Goal: Task Accomplishment & Management: Manage account settings

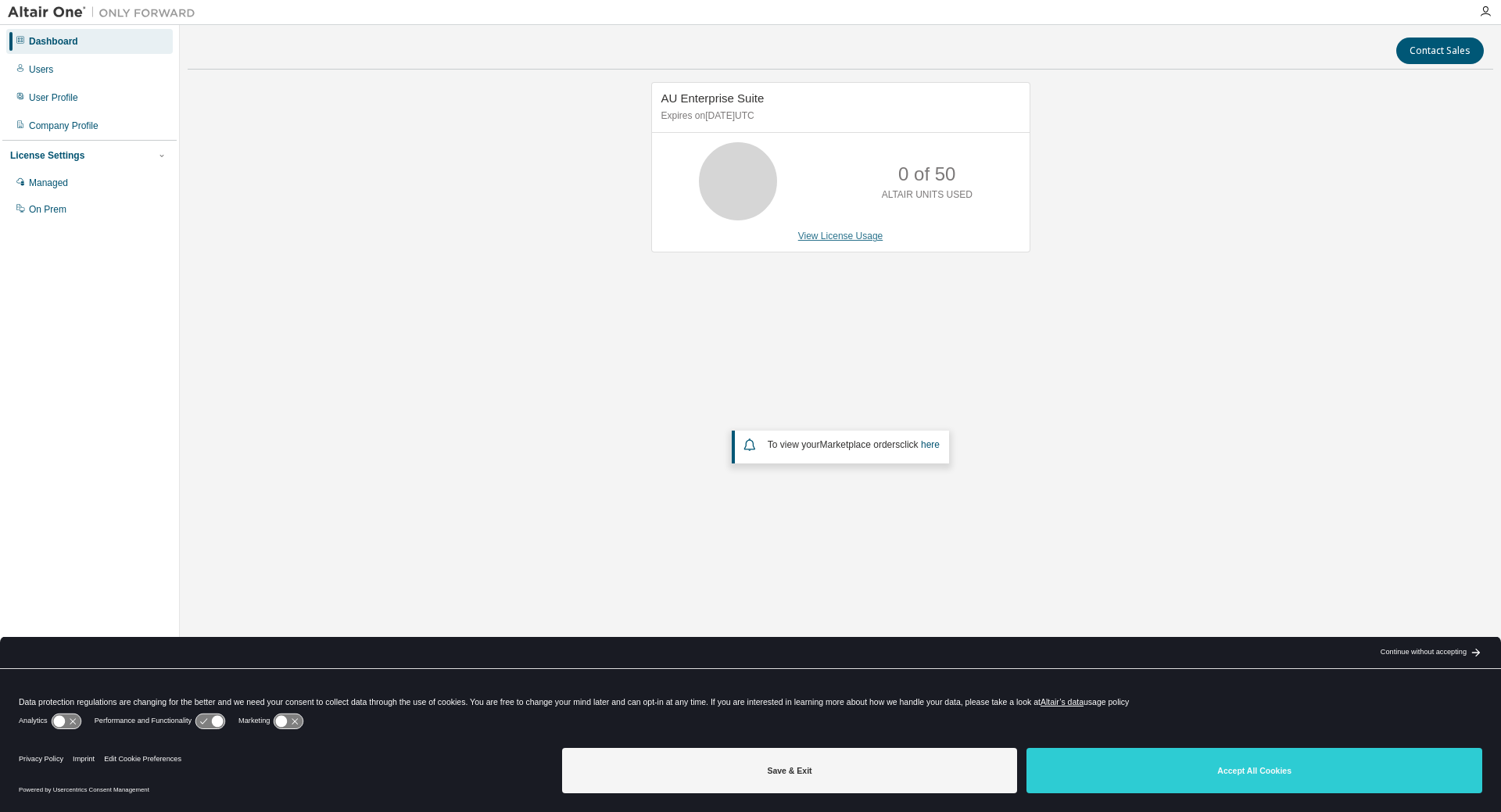
click at [833, 233] on link "View License Usage" at bounding box center [840, 237] width 85 height 11
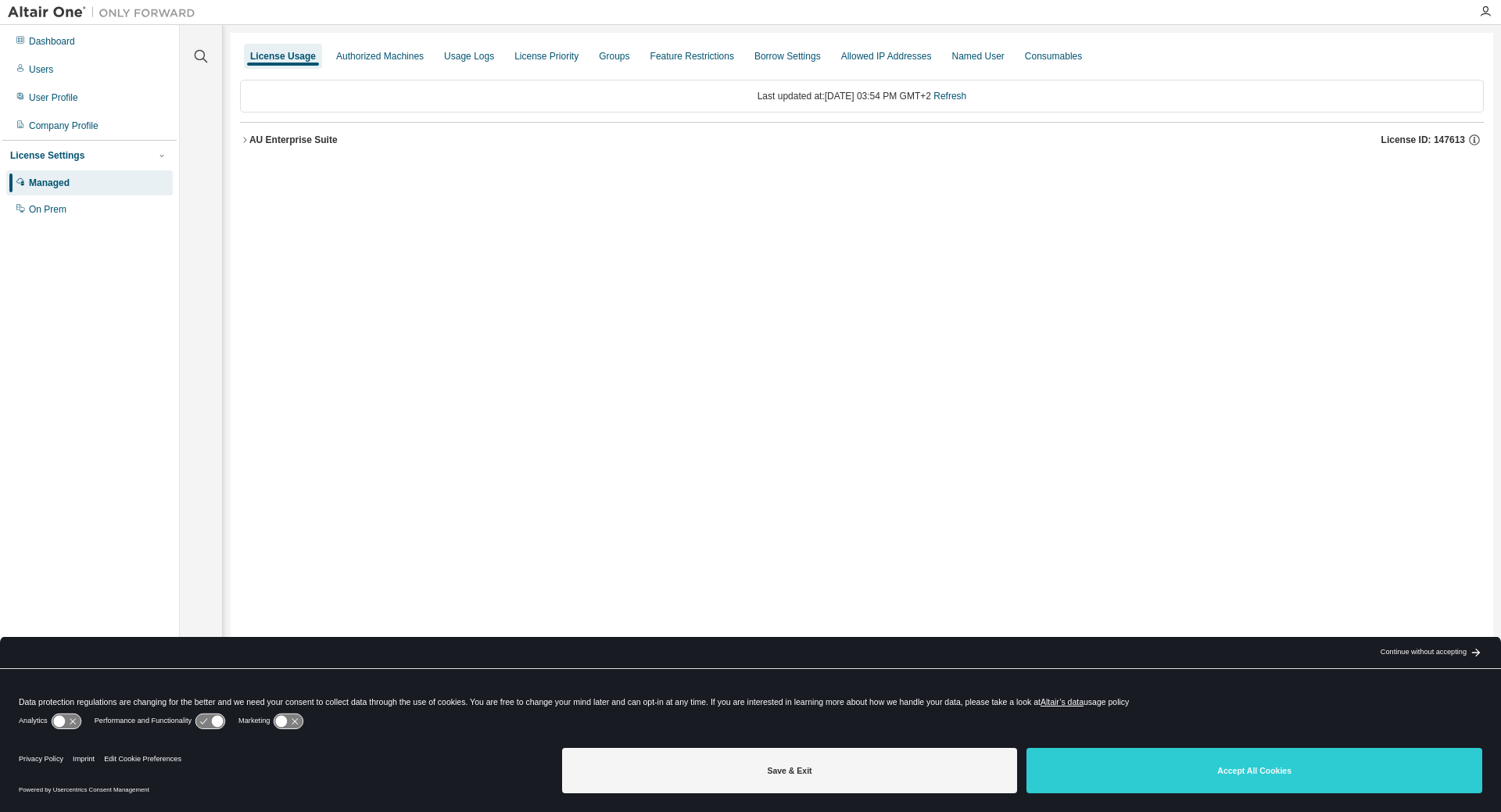
click at [245, 140] on icon "button" at bounding box center [244, 140] width 10 height 10
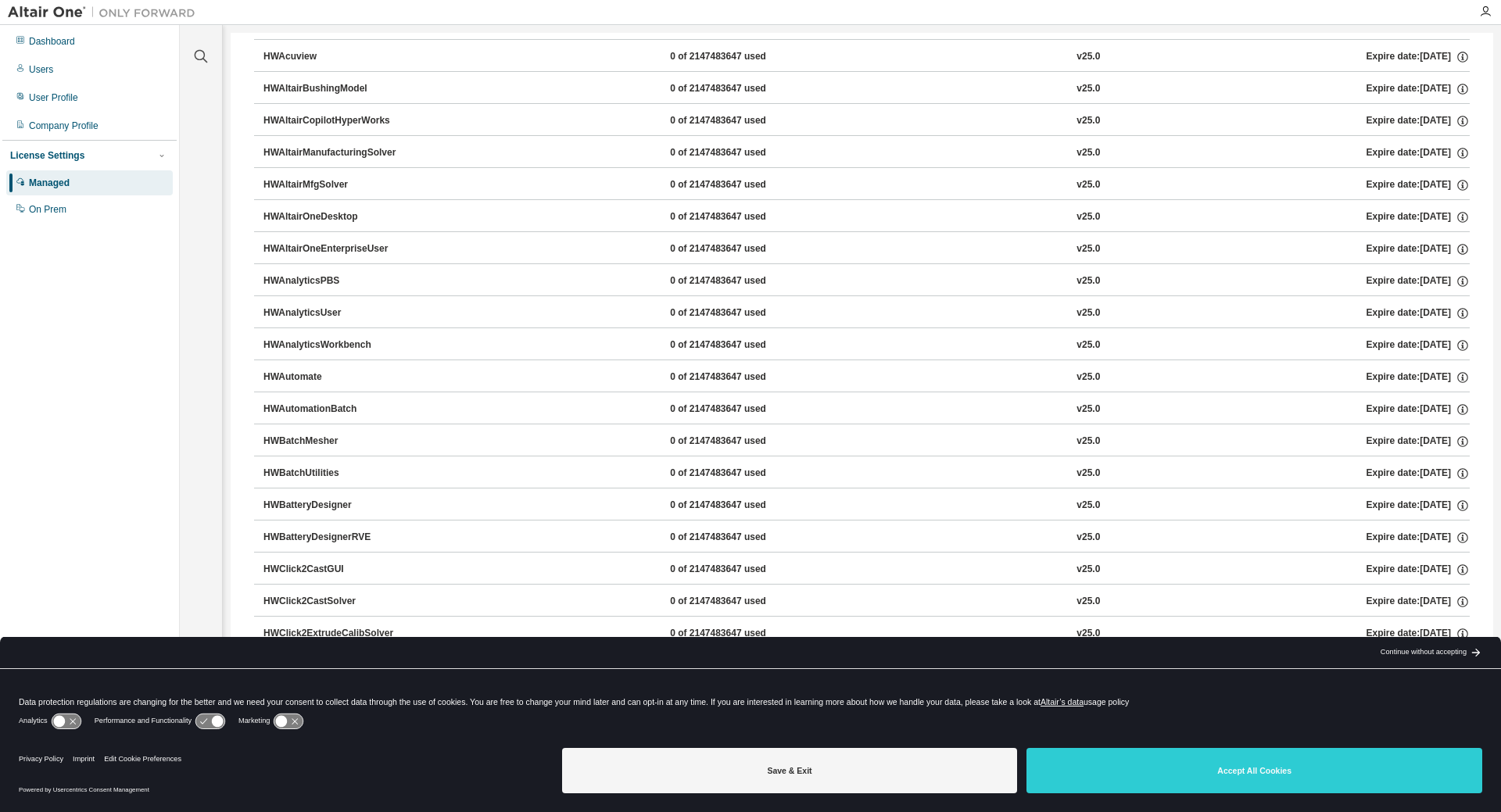
scroll to position [625, 0]
click at [1492, 111] on div "Clear all Collapse on share string Yes No Only used licenses Yes No Only my usa…" at bounding box center [841, 396] width 1321 height 742
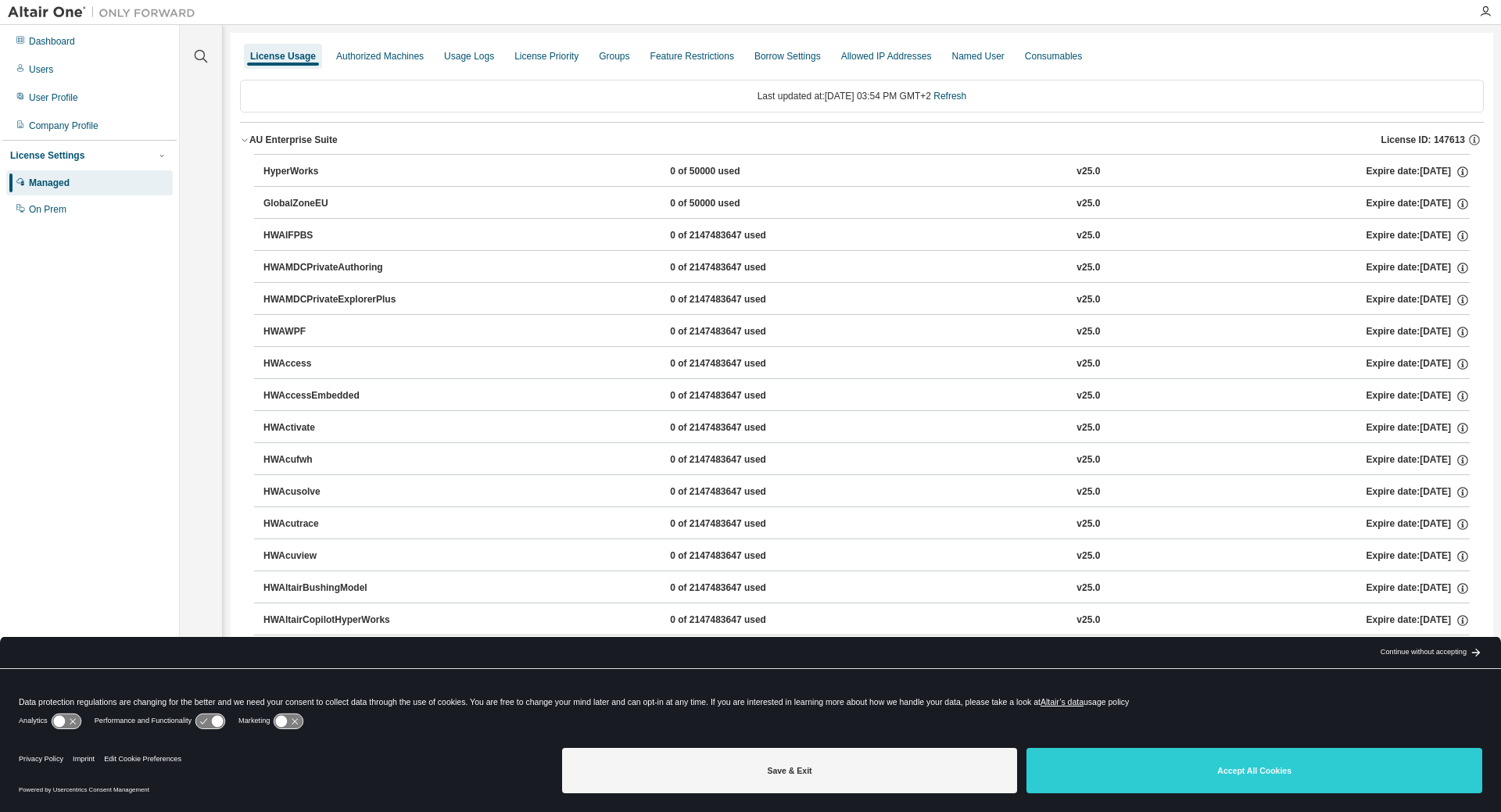
click at [310, 172] on div "HyperWorks" at bounding box center [333, 172] width 140 height 14
click at [285, 174] on div "HyperWorks" at bounding box center [333, 172] width 140 height 14
click at [1395, 654] on div "Continue without accepting" at bounding box center [1423, 652] width 86 height 13
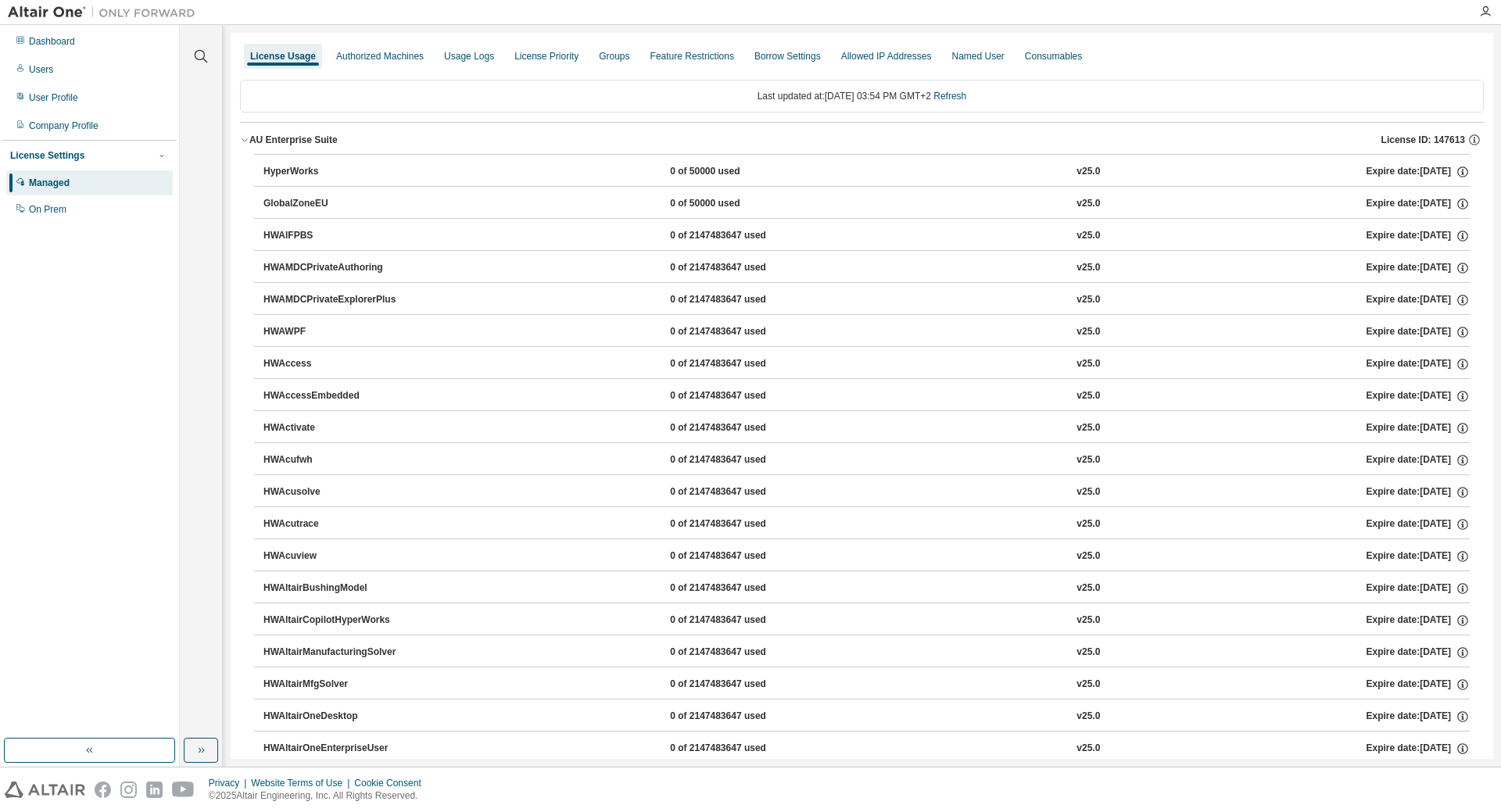
click at [284, 175] on div "HyperWorks" at bounding box center [333, 172] width 140 height 14
click at [397, 53] on div "Authorized Machines" at bounding box center [379, 56] width 87 height 13
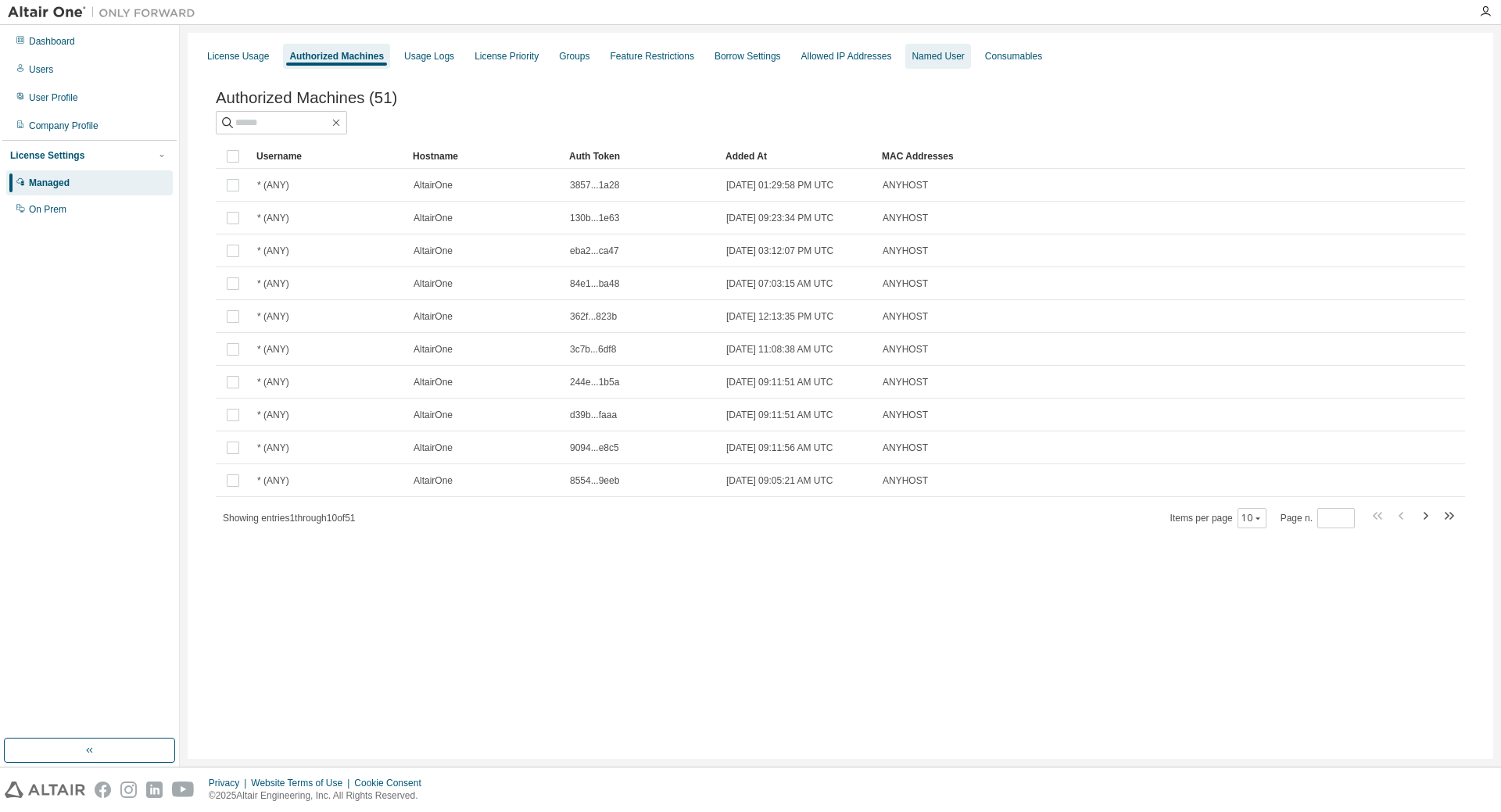
click at [930, 62] on div "Named User" at bounding box center [937, 56] width 52 height 13
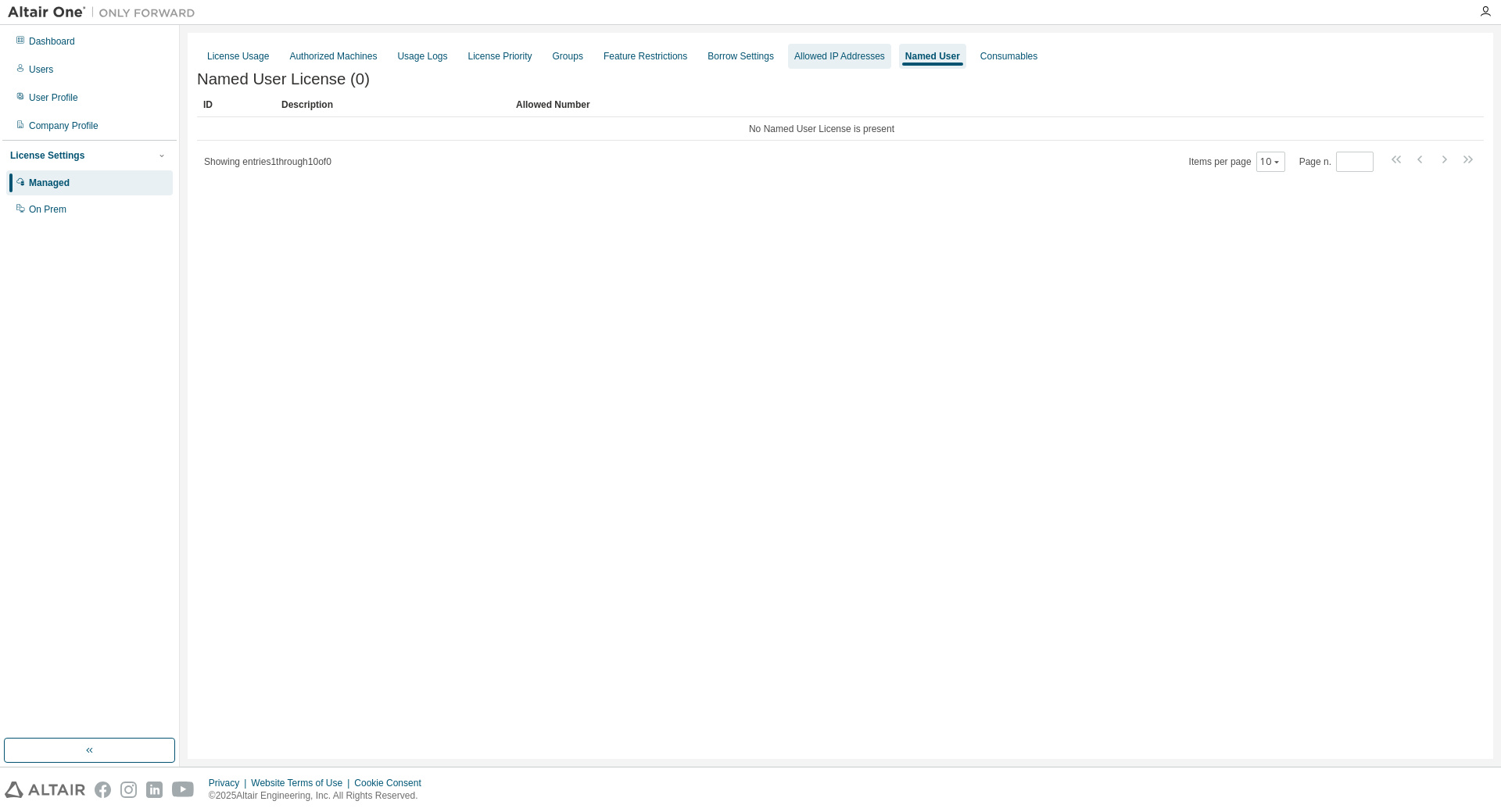
click at [832, 60] on div "Allowed IP Addresses" at bounding box center [840, 56] width 90 height 13
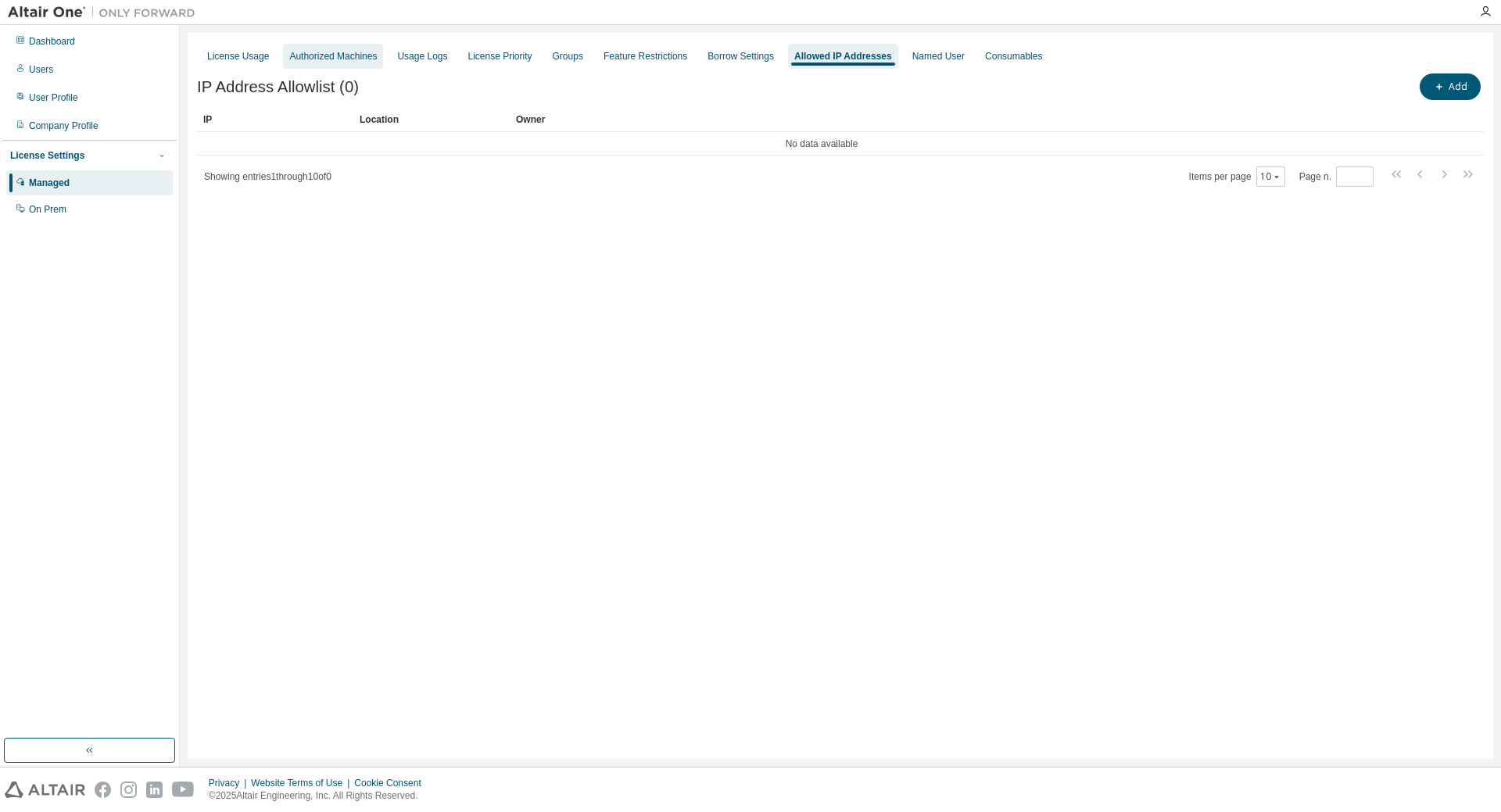
click at [320, 53] on div "Authorized Machines" at bounding box center [333, 56] width 87 height 13
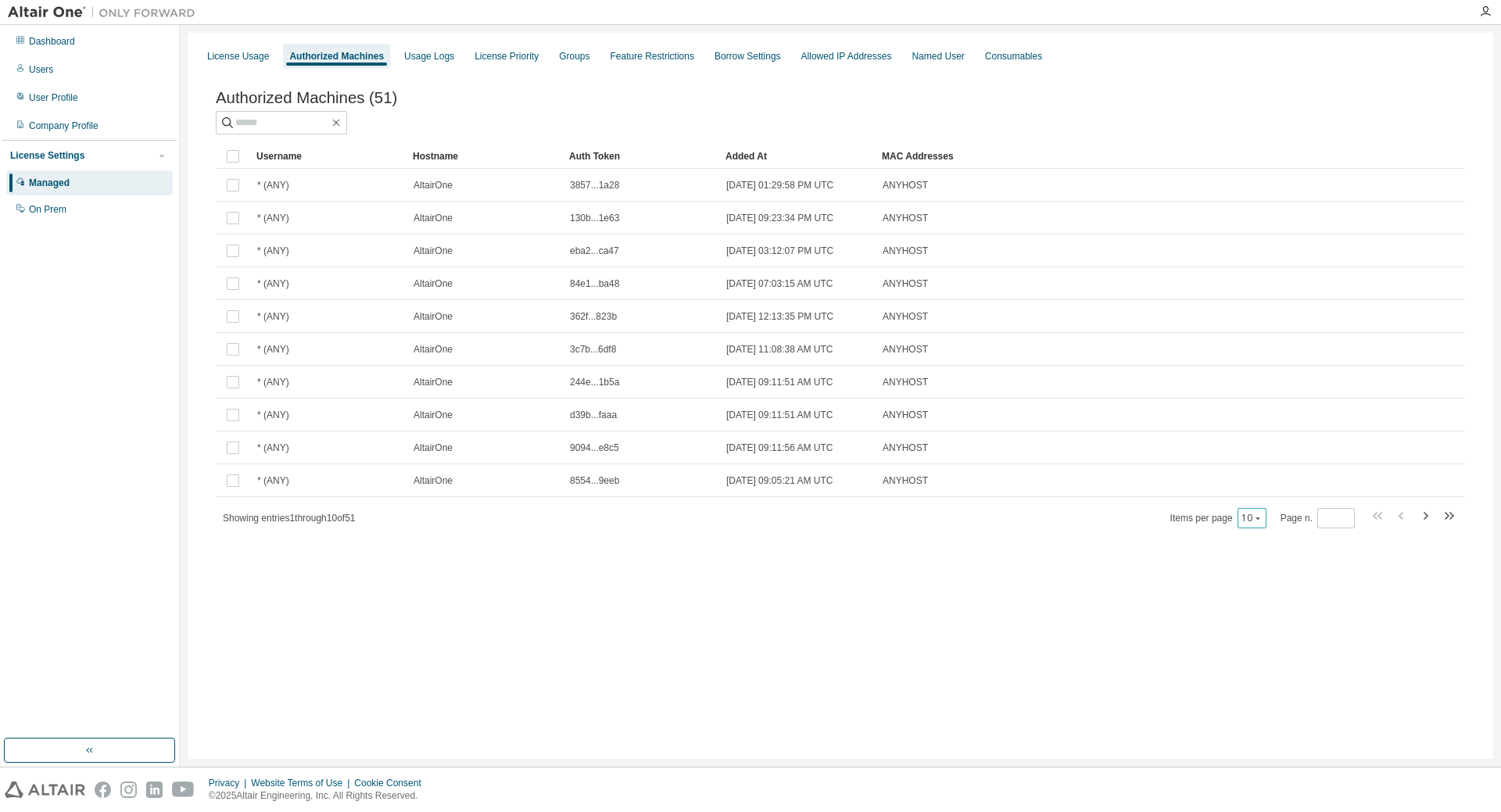
click at [1262, 525] on button "10" at bounding box center [1252, 518] width 21 height 13
click at [1266, 597] on div "50" at bounding box center [1303, 599] width 125 height 19
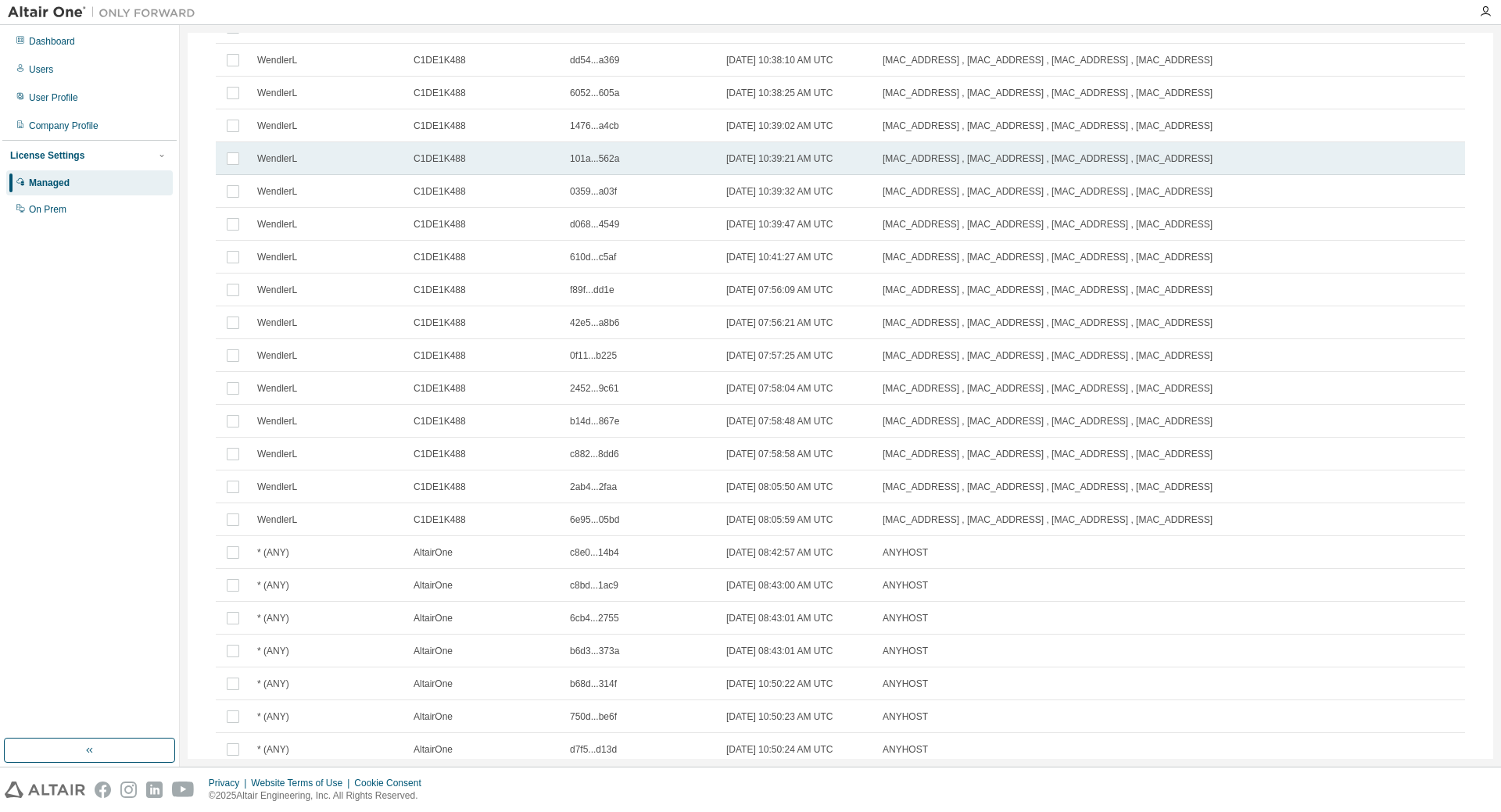
scroll to position [1137, 0]
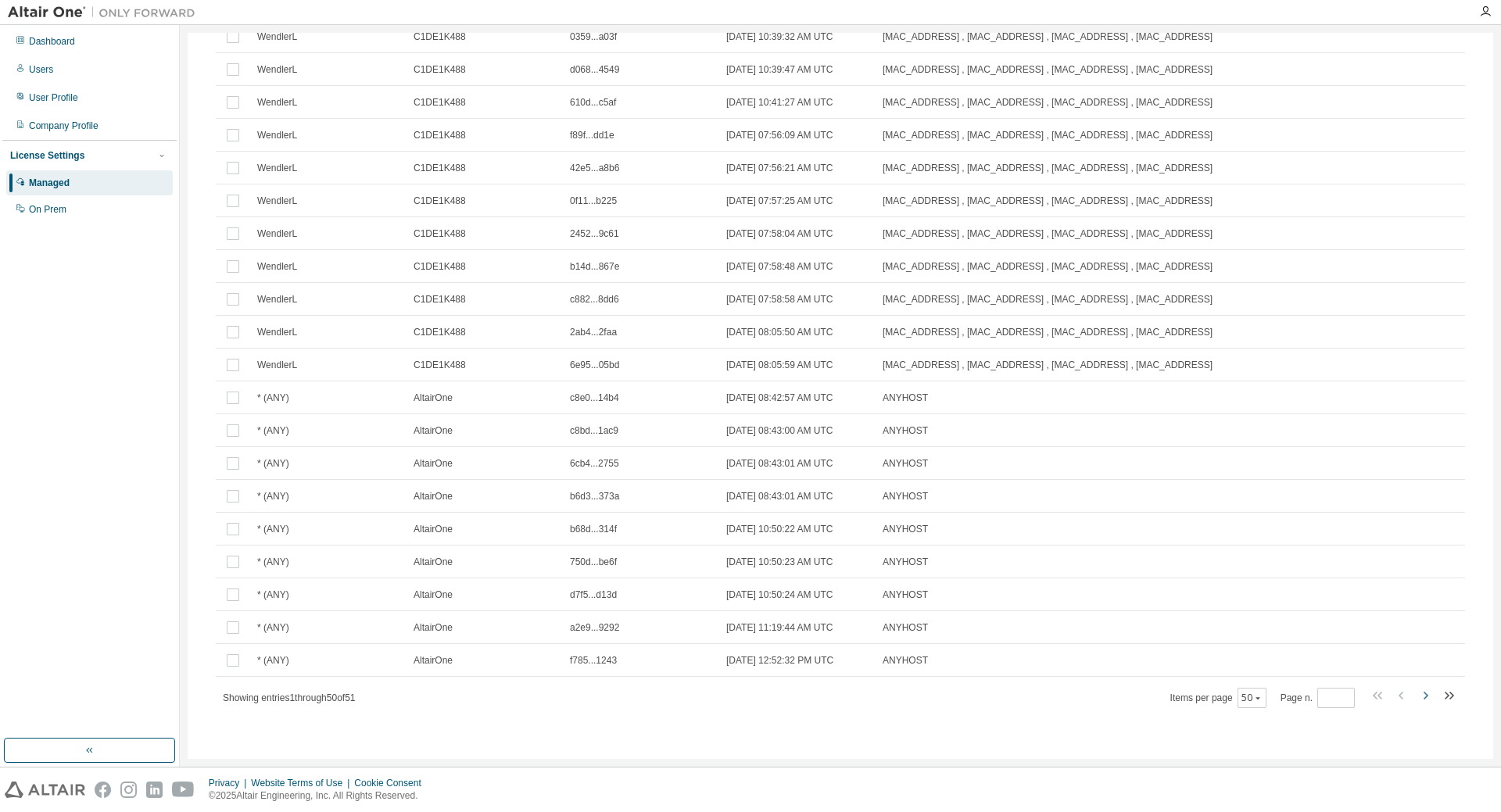
click at [1423, 699] on icon "button" at bounding box center [1425, 696] width 19 height 19
type input "*"
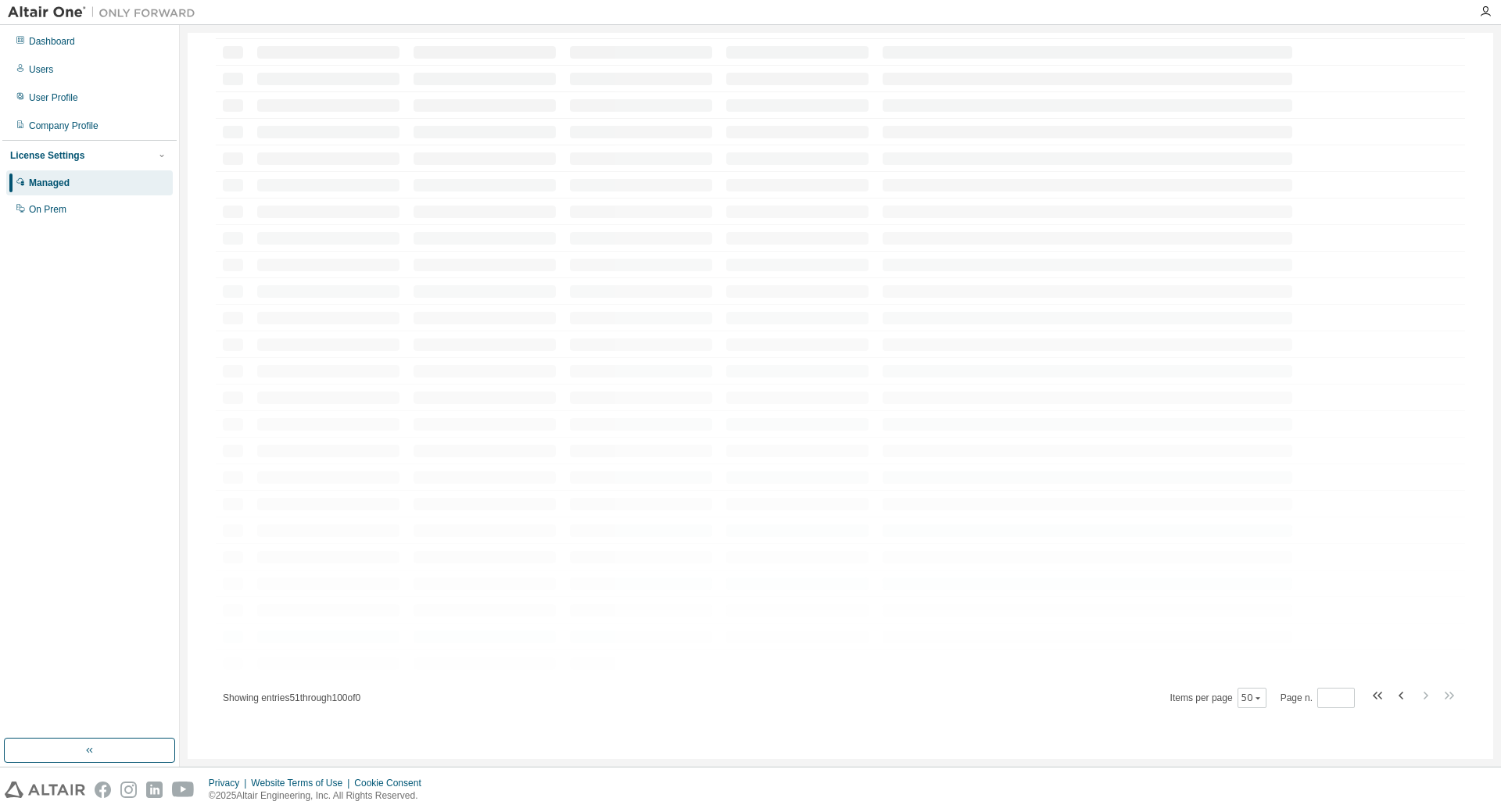
scroll to position [0, 0]
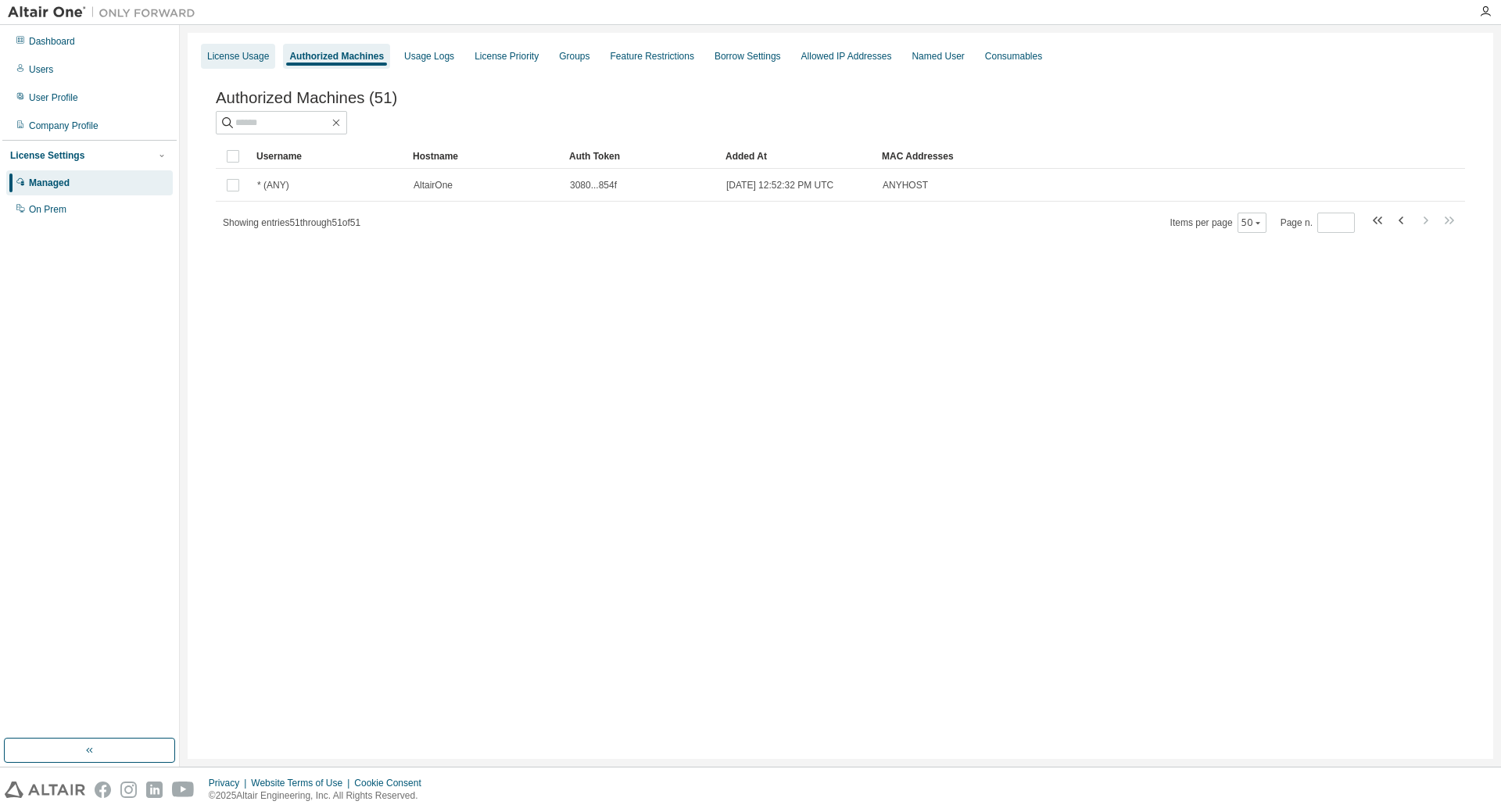
click at [258, 60] on div "License Usage" at bounding box center [238, 56] width 62 height 13
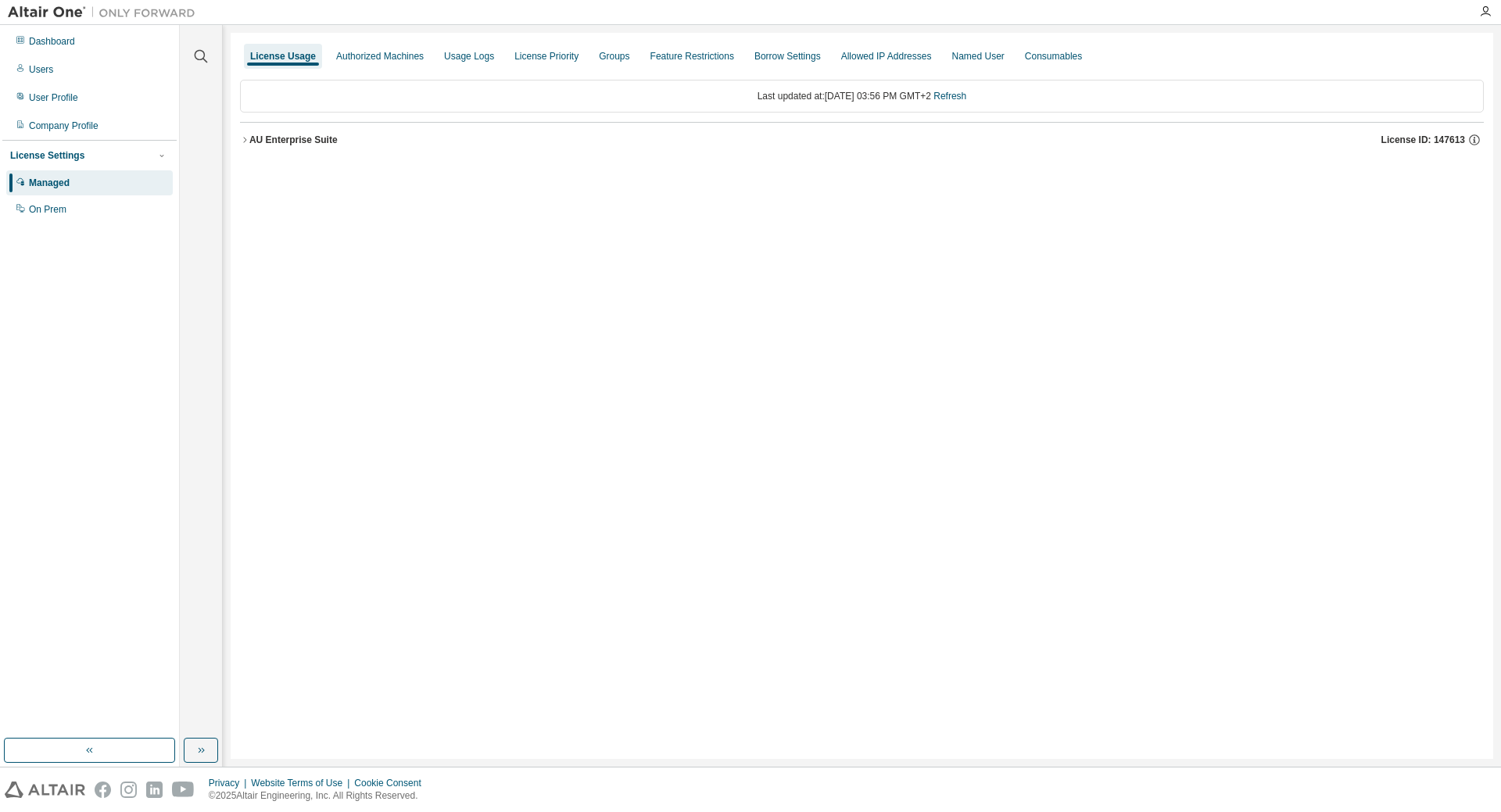
click at [244, 142] on icon "button" at bounding box center [244, 140] width 10 height 10
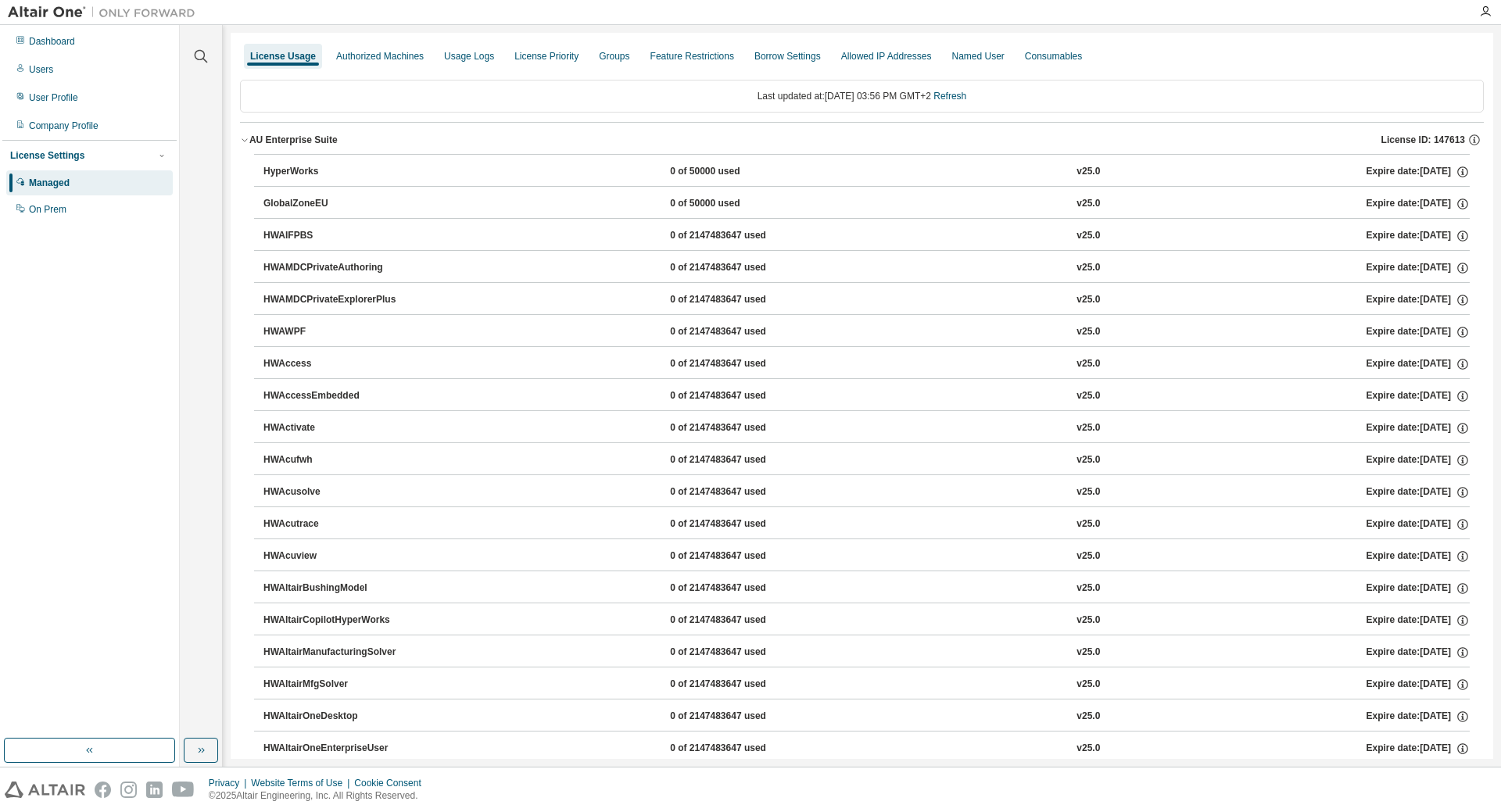
click at [691, 177] on div "0 of 50000 used" at bounding box center [740, 172] width 140 height 14
click at [1314, 178] on div "HyperWorks 0 of 50000 used v25.0 Expire date: [DATE]" at bounding box center [867, 172] width 1207 height 14
click at [1457, 168] on icon "button" at bounding box center [1463, 172] width 11 height 11
click at [1456, 205] on icon "button" at bounding box center [1463, 204] width 14 height 14
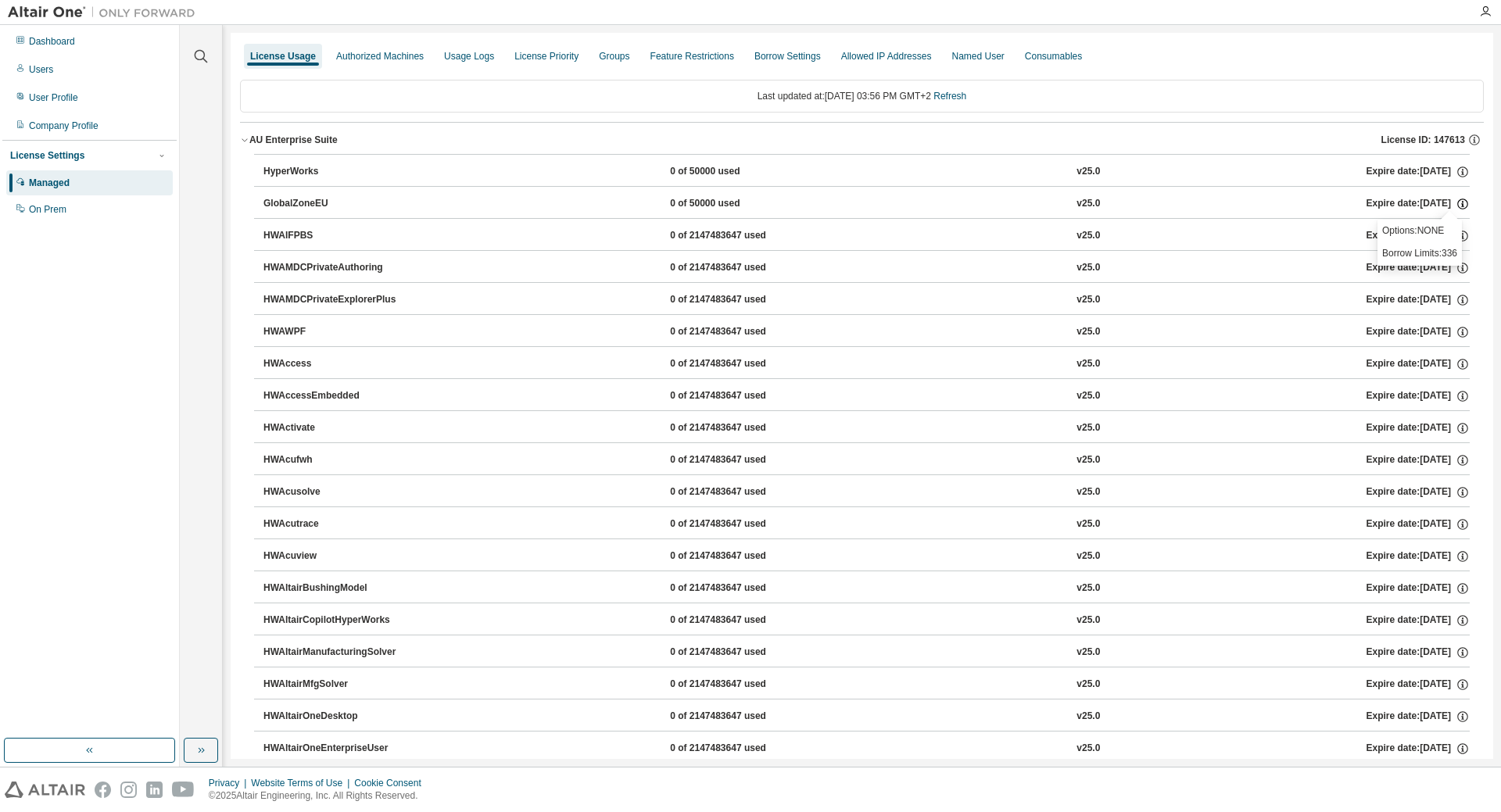
click at [1456, 205] on icon "button" at bounding box center [1463, 204] width 14 height 14
drag, startPoint x: 283, startPoint y: 175, endPoint x: 271, endPoint y: 171, distance: 12.6
click at [271, 171] on div "HyperWorks" at bounding box center [333, 172] width 140 height 14
click at [1026, 65] on div "Consumables" at bounding box center [1053, 56] width 70 height 25
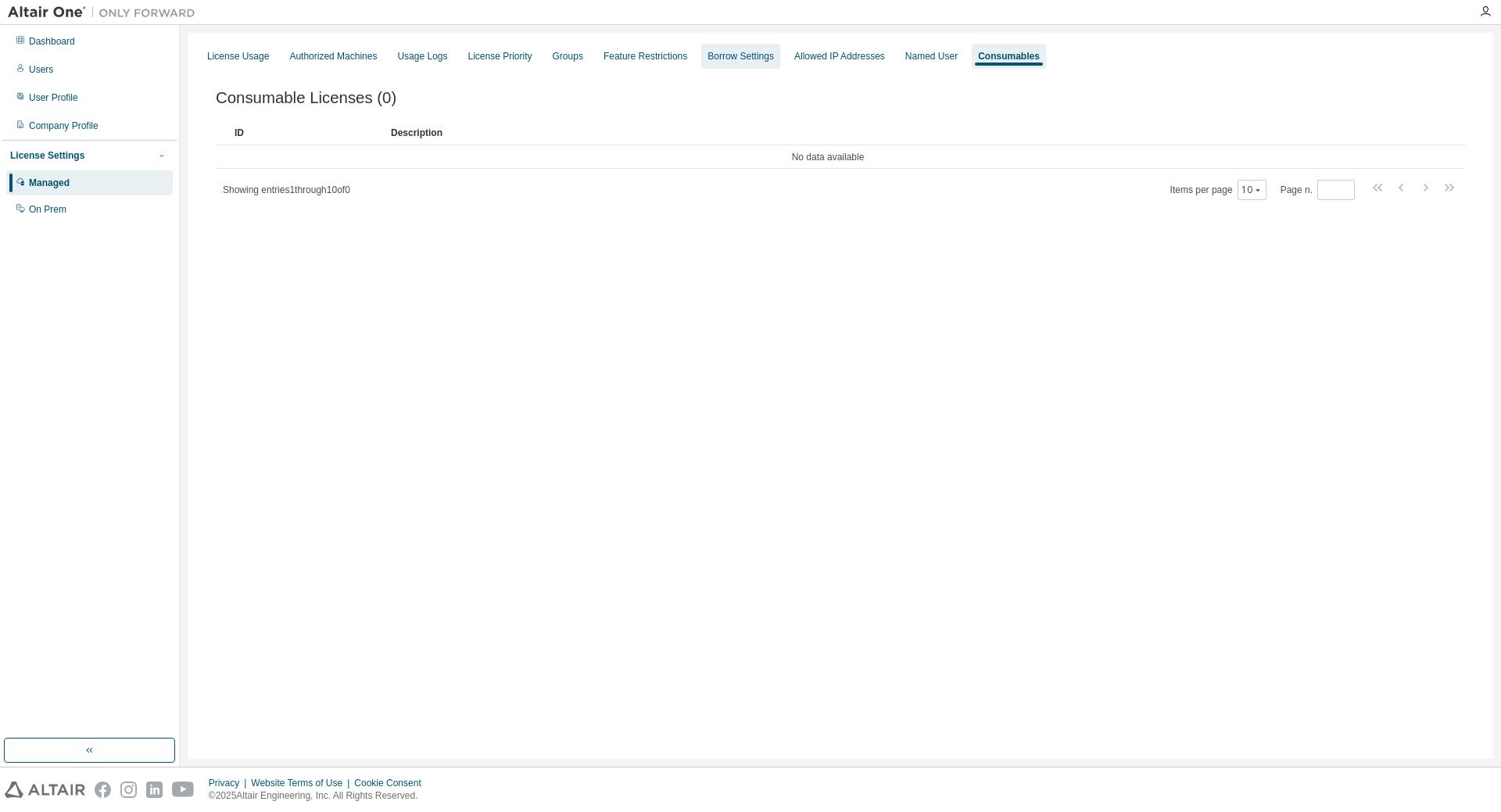
click at [713, 66] on div "Borrow Settings" at bounding box center [740, 56] width 79 height 25
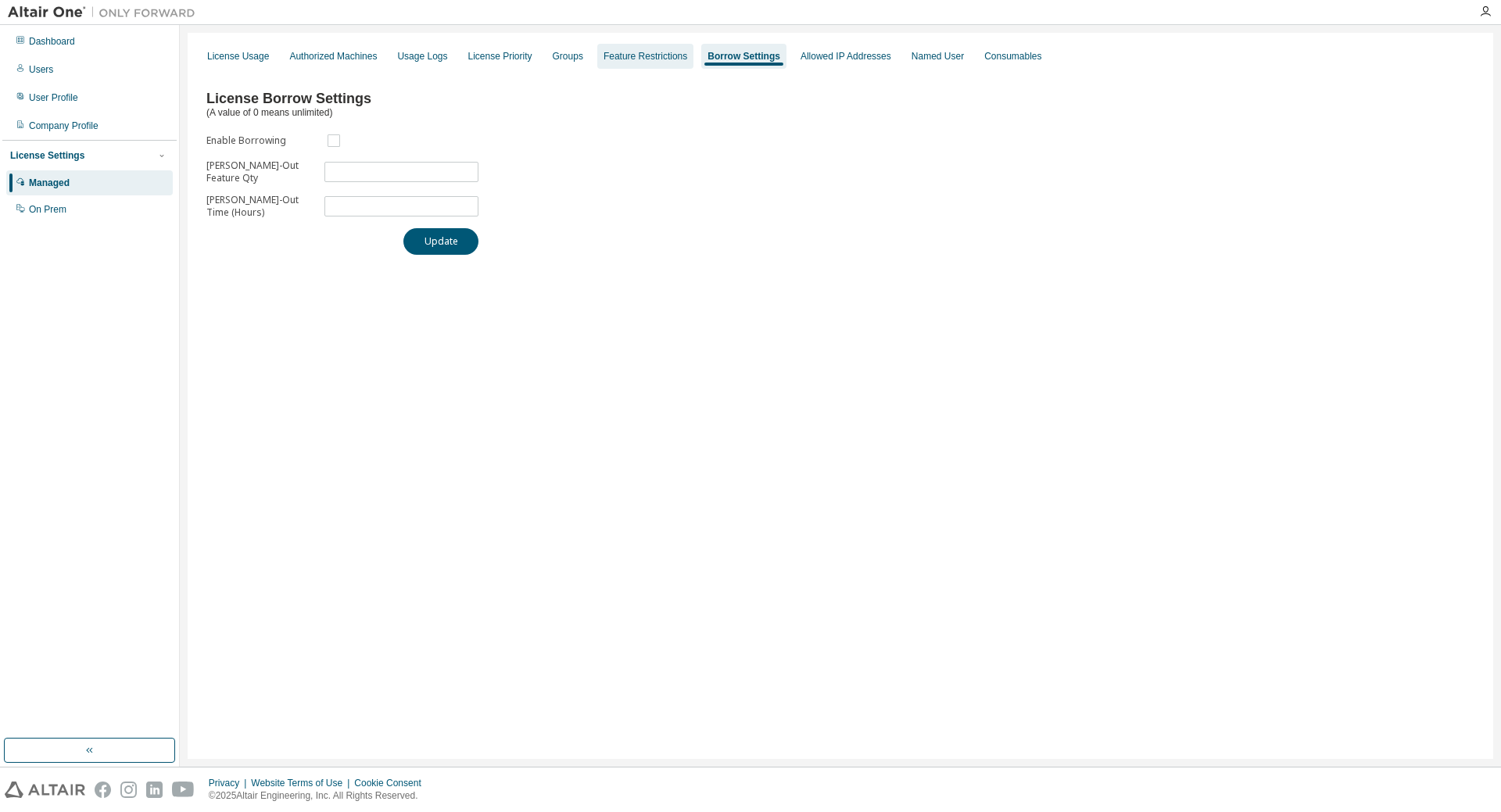
click at [644, 59] on div "Feature Restrictions" at bounding box center [645, 56] width 83 height 13
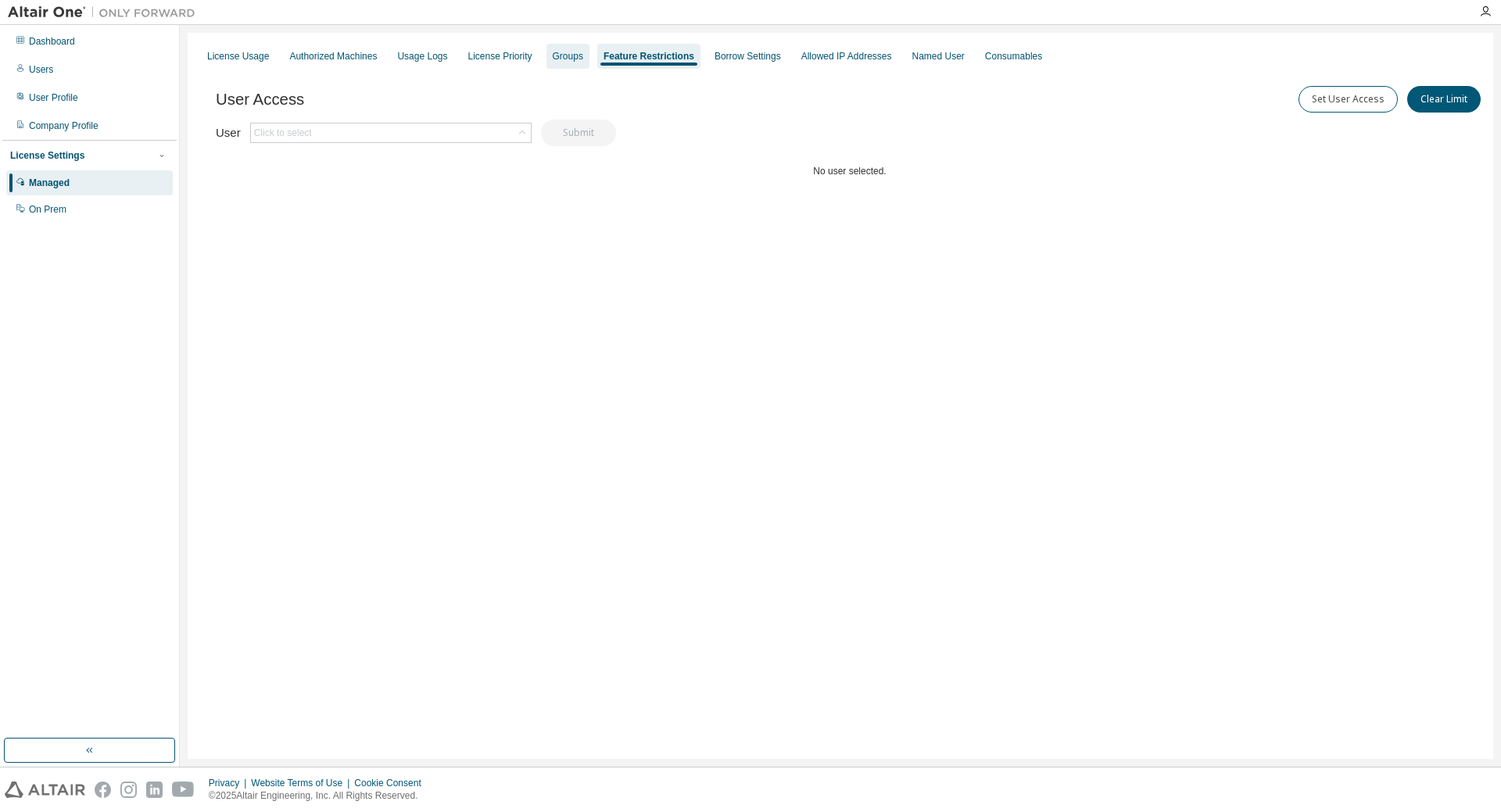
click at [559, 59] on div "Groups" at bounding box center [568, 56] width 30 height 13
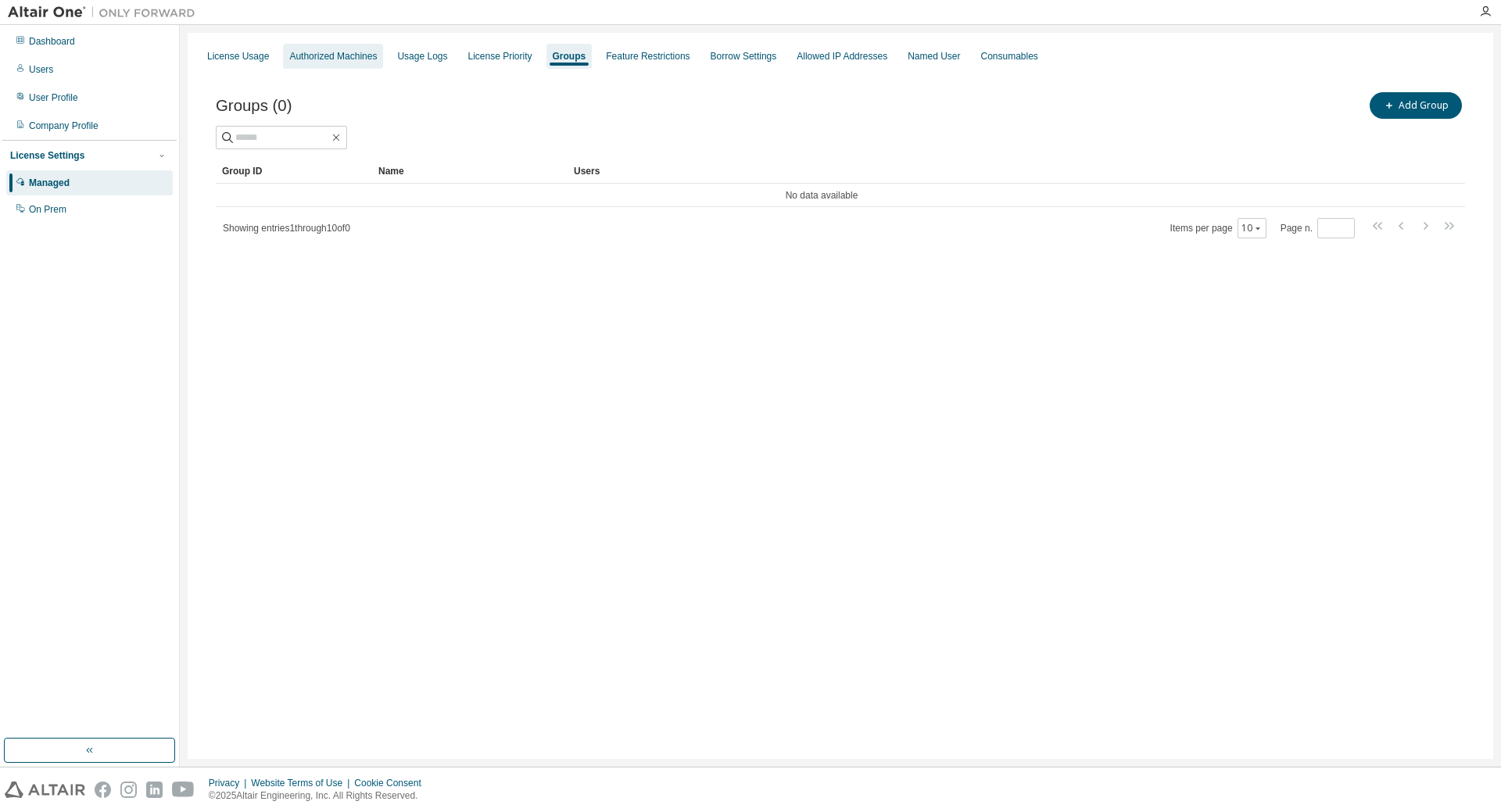
click at [328, 60] on div "Authorized Machines" at bounding box center [333, 56] width 87 height 13
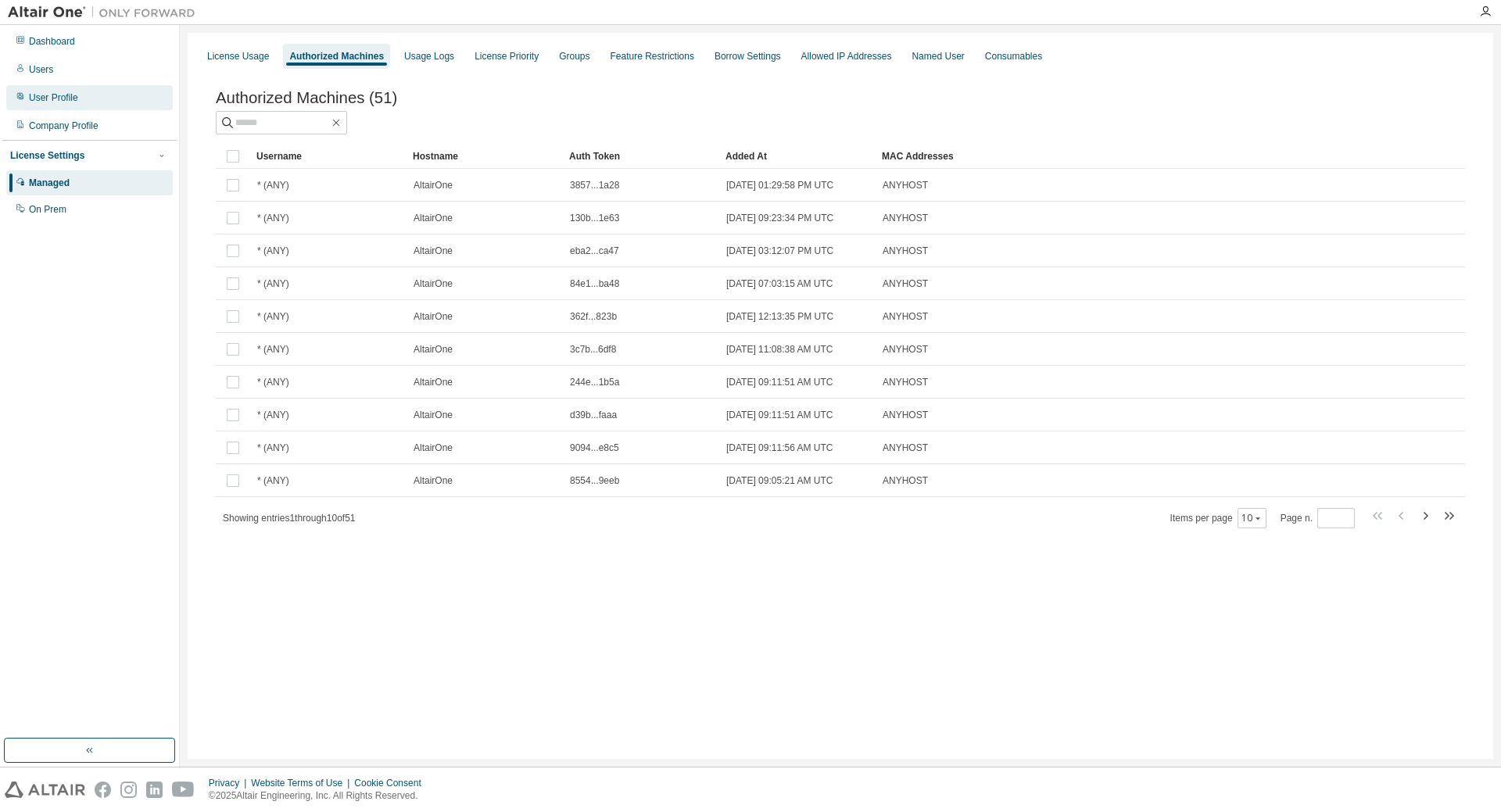
click at [83, 94] on div "User Profile" at bounding box center [90, 98] width 167 height 25
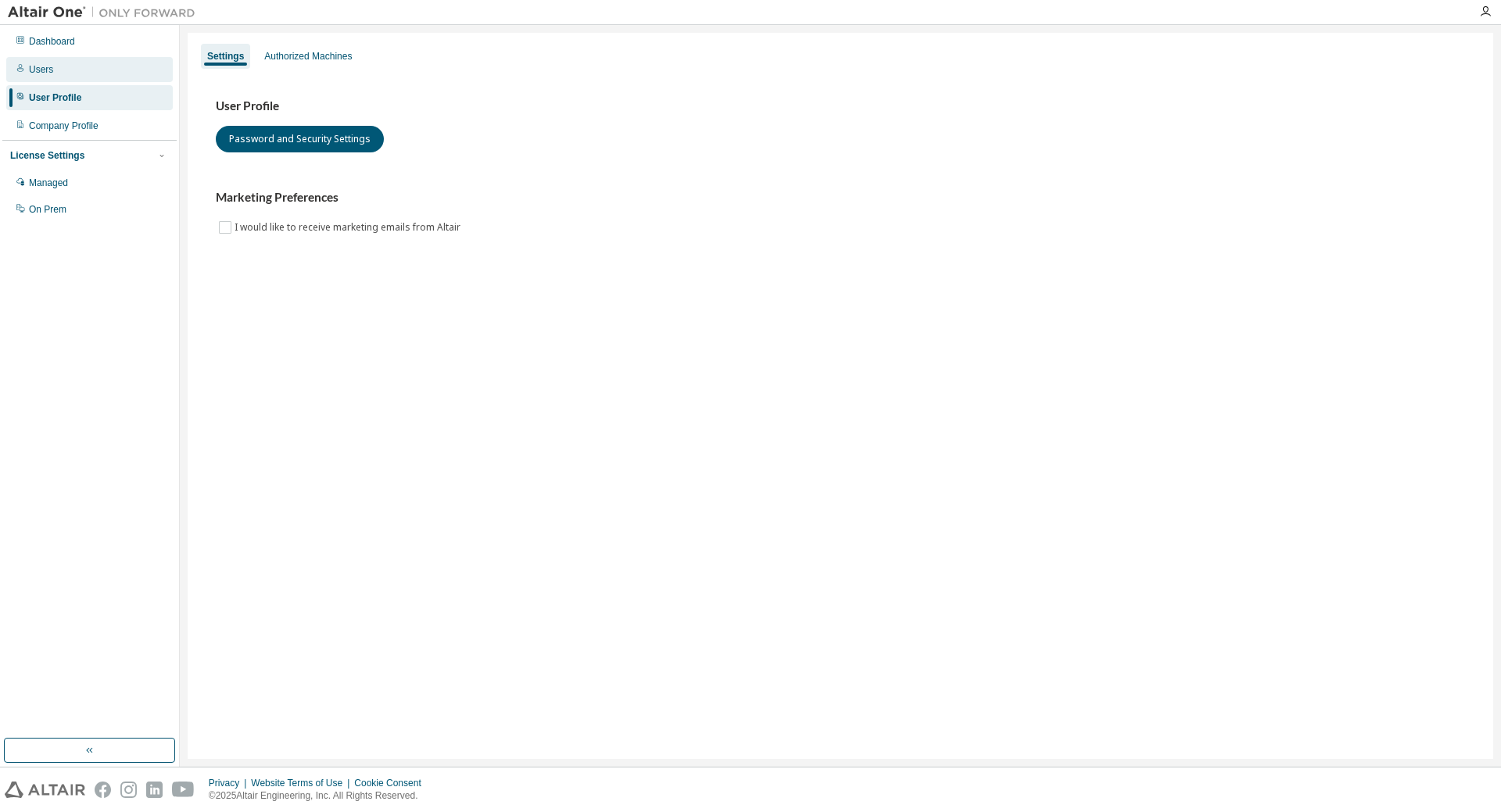
click at [69, 79] on div "Users" at bounding box center [90, 70] width 167 height 25
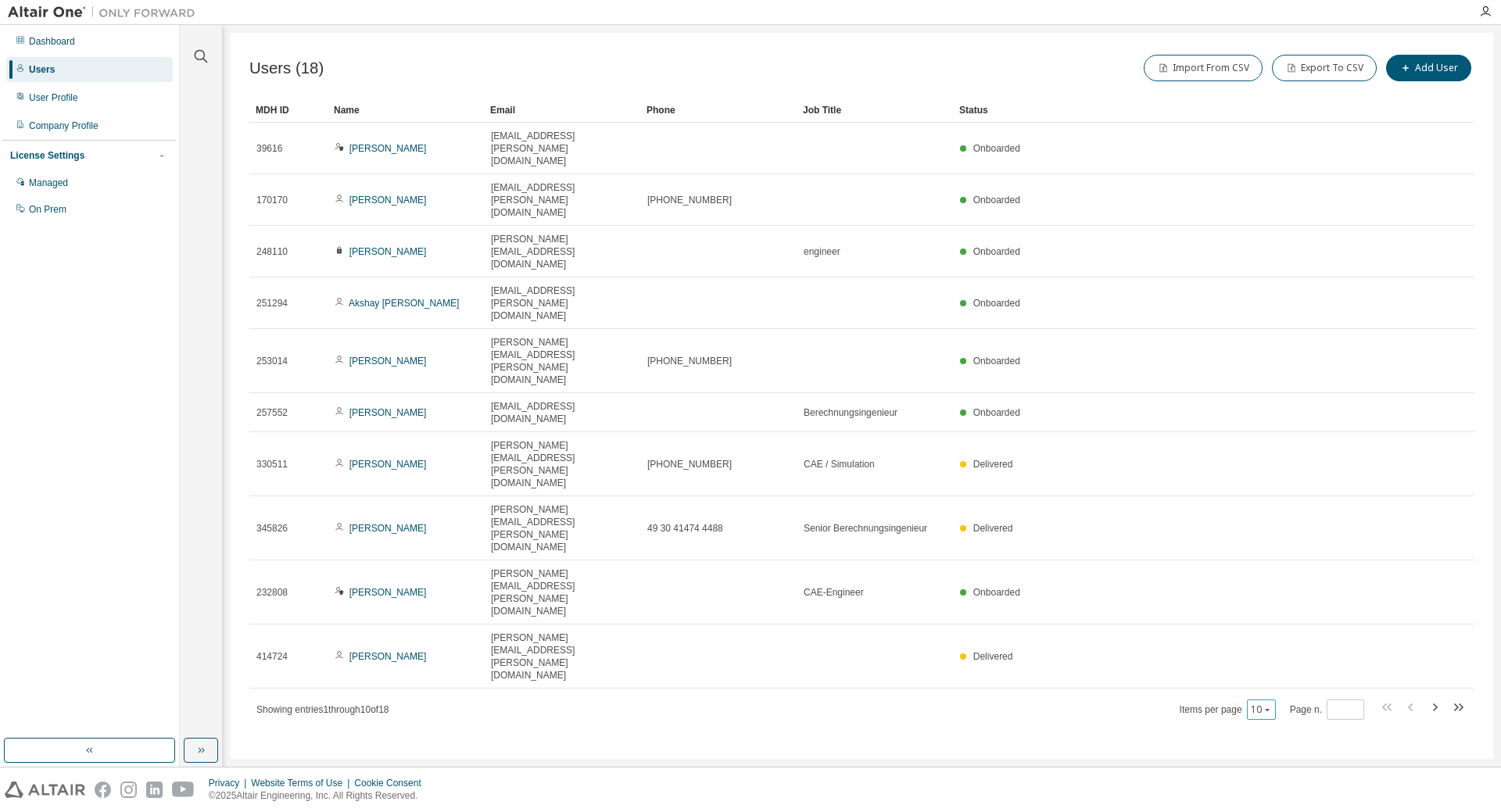
click at [1271, 705] on icon "button" at bounding box center [1267, 710] width 10 height 10
click at [1270, 445] on div "20" at bounding box center [1312, 449] width 125 height 19
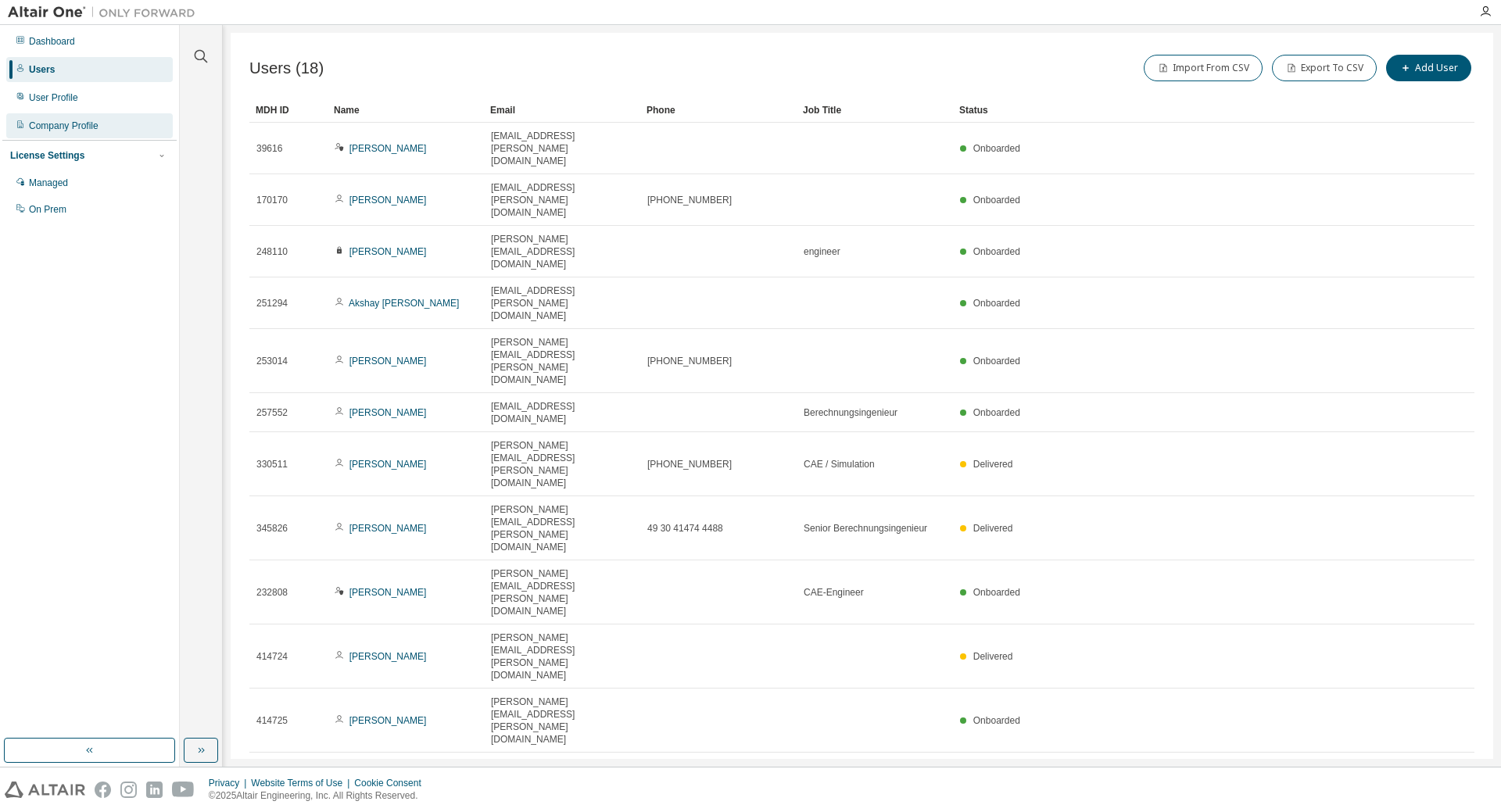
click at [54, 125] on div "Company Profile" at bounding box center [64, 126] width 70 height 13
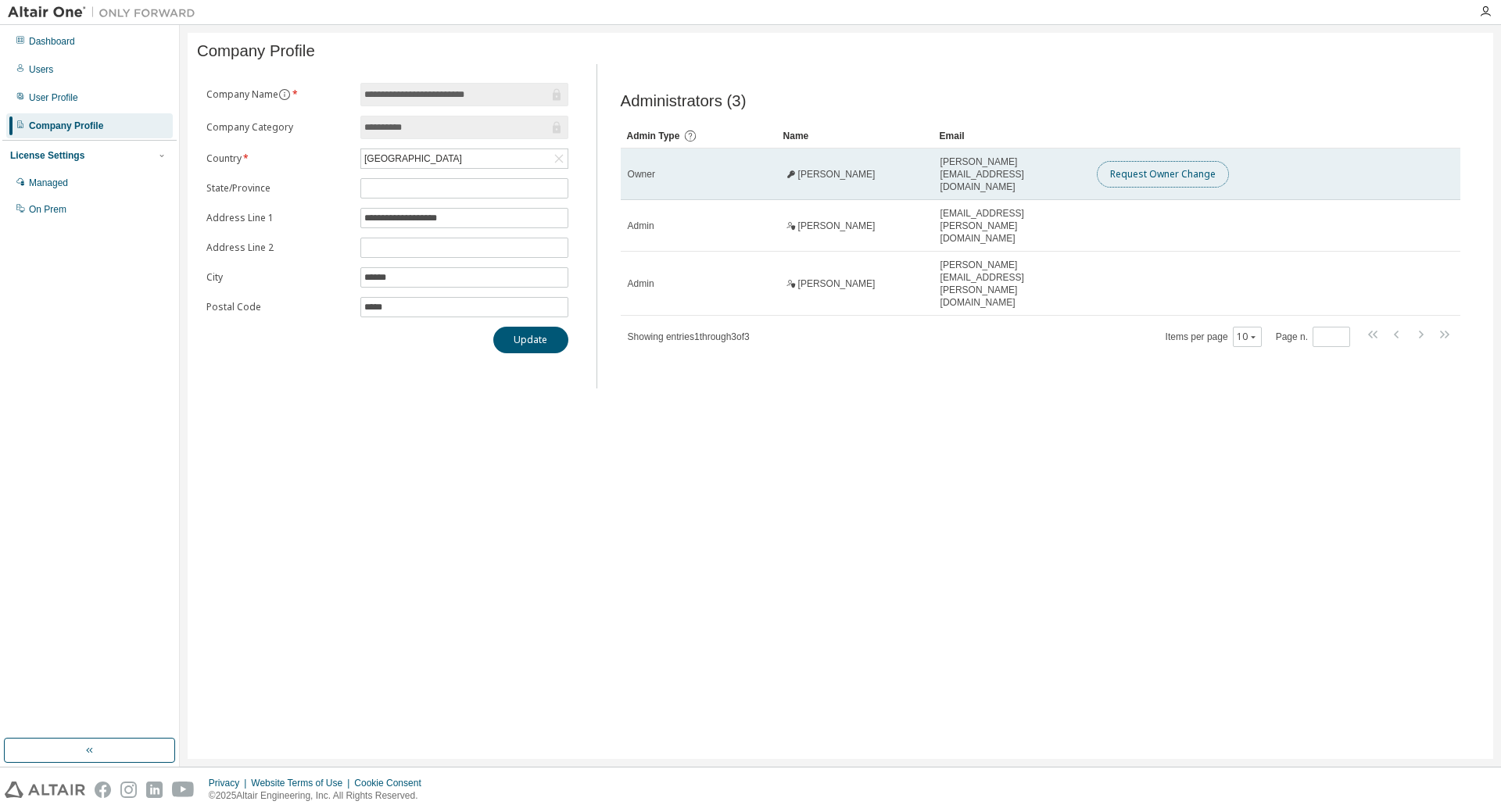
click at [1175, 175] on button "Request Owner Change" at bounding box center [1163, 174] width 132 height 26
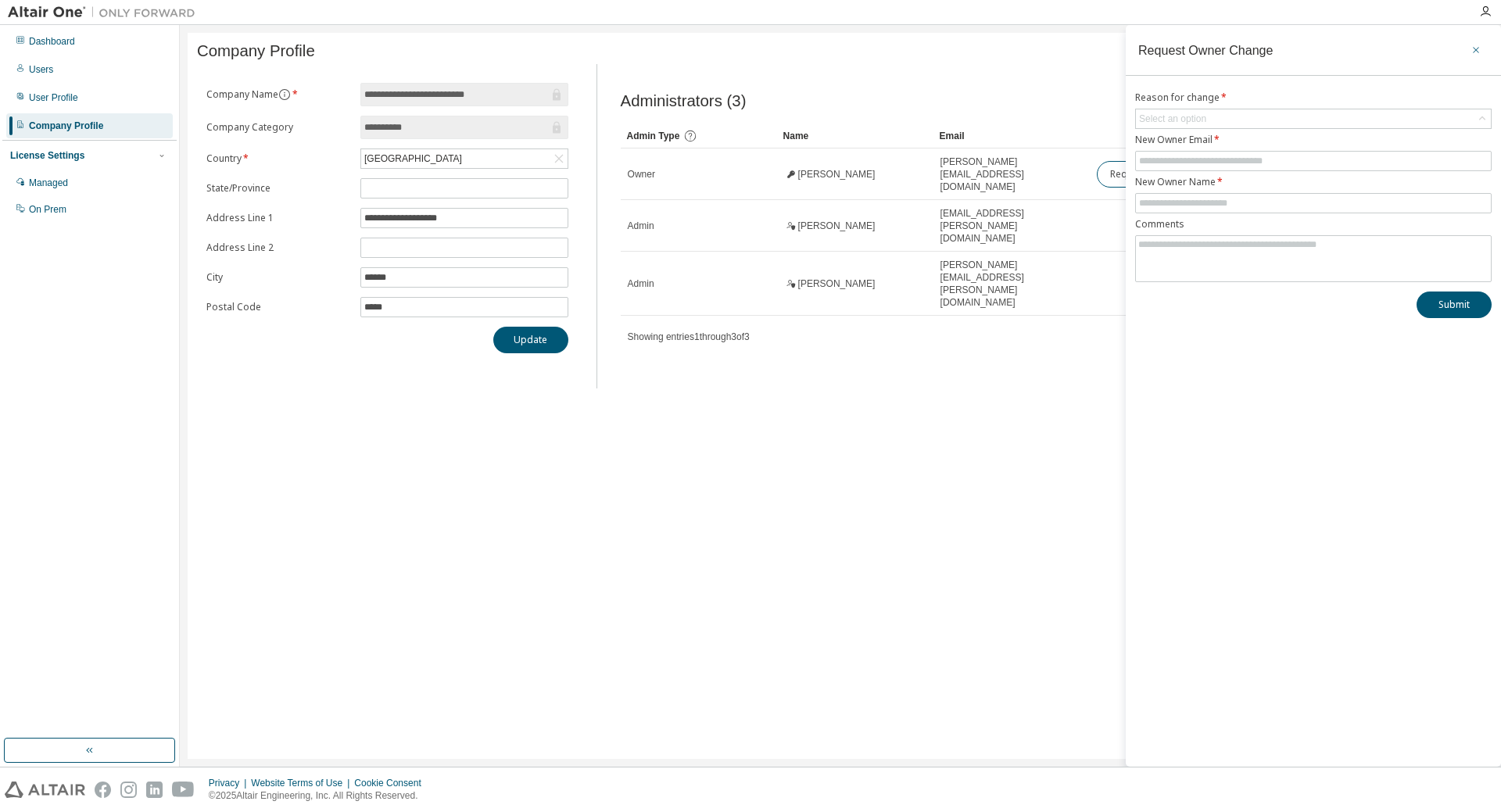
click at [1468, 53] on button "button" at bounding box center [1476, 50] width 25 height 25
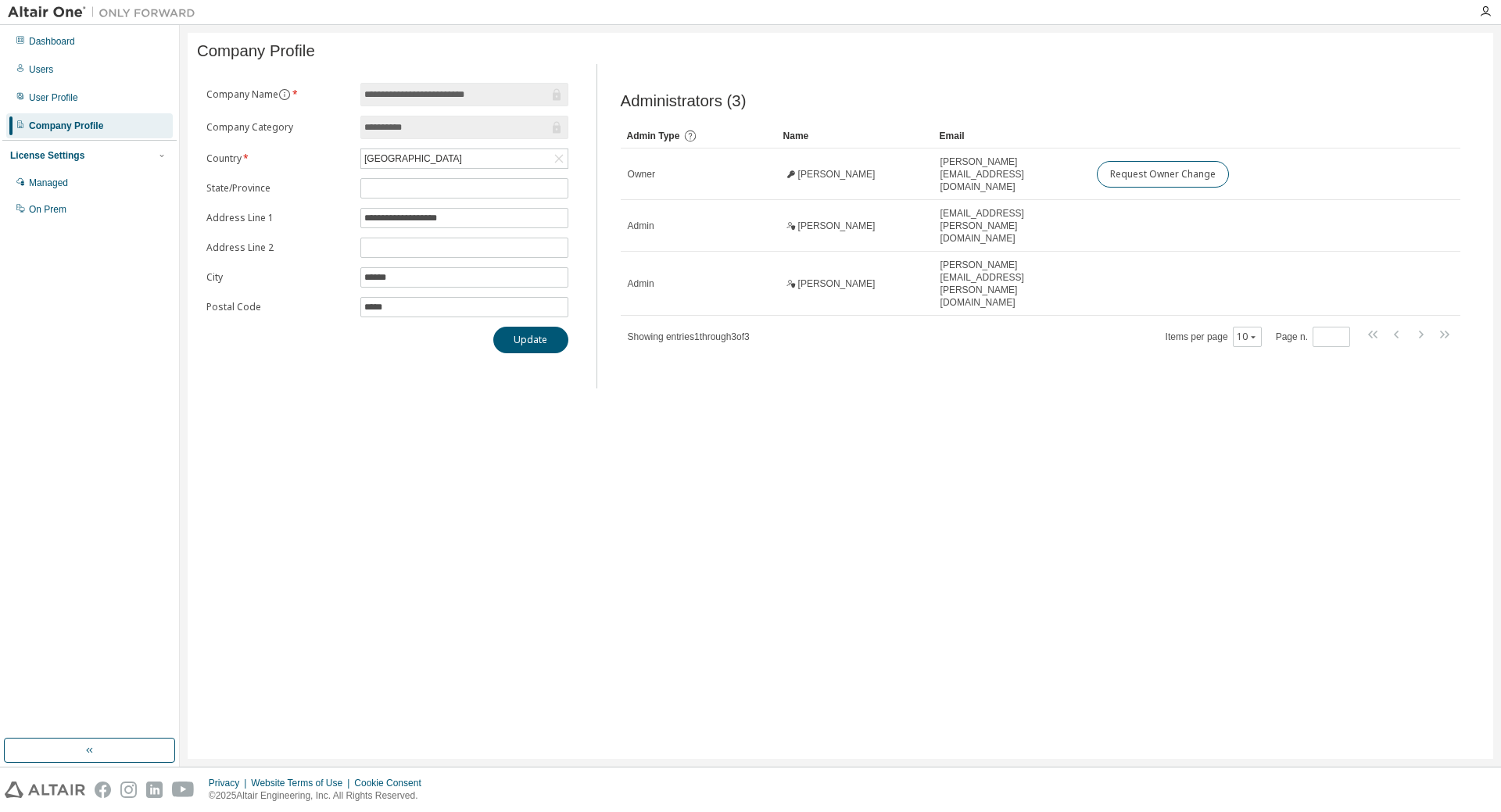
click at [1047, 333] on div "Administrators (3) Clear Load Save Save As Field Operator Value Select filter S…" at bounding box center [1040, 231] width 877 height 315
click at [919, 330] on div "Administrators (3) Clear Load Save Save As Field Operator Value Select filter S…" at bounding box center [1040, 231] width 877 height 315
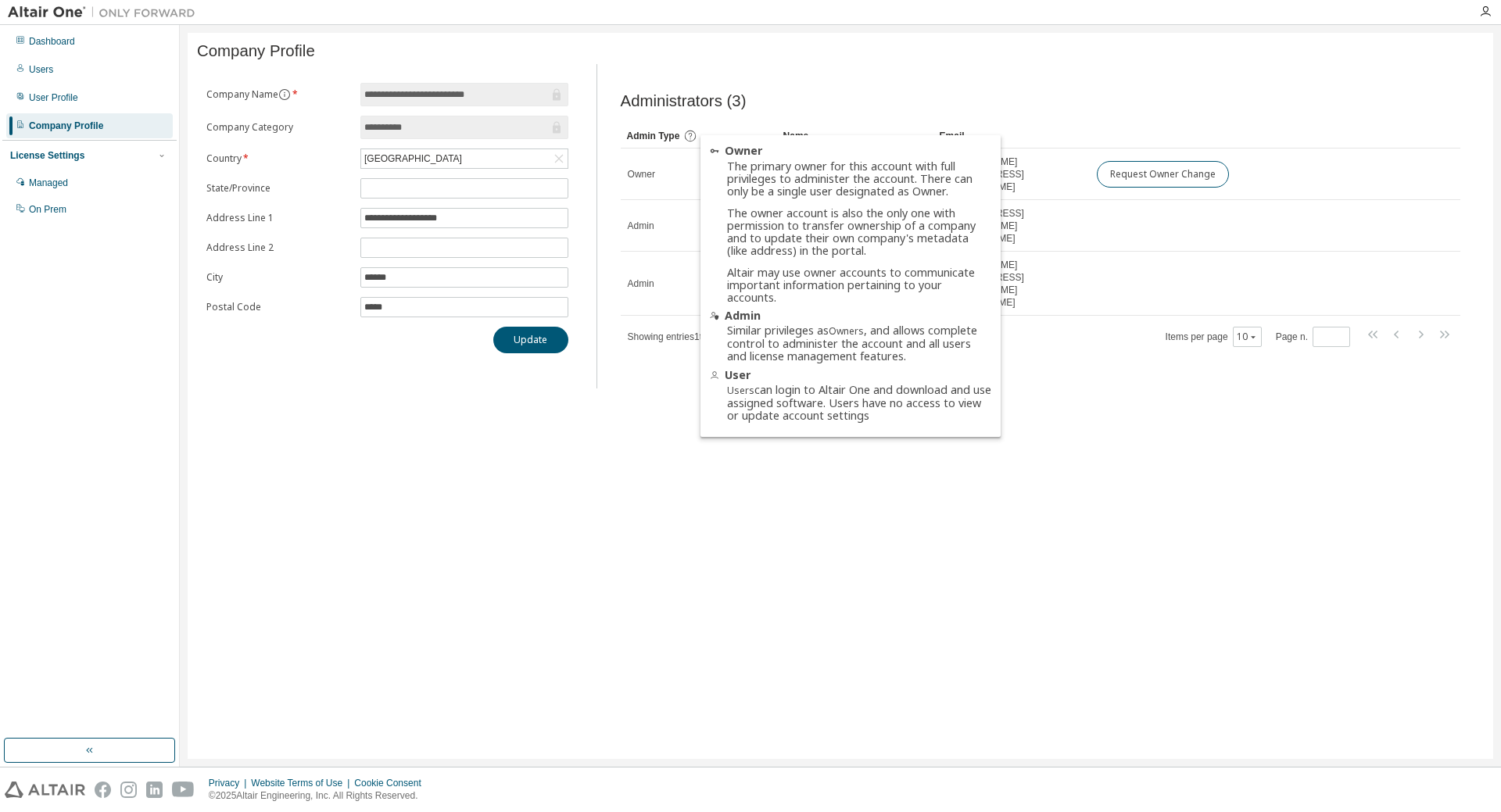
click at [687, 139] on icon at bounding box center [691, 136] width 14 height 14
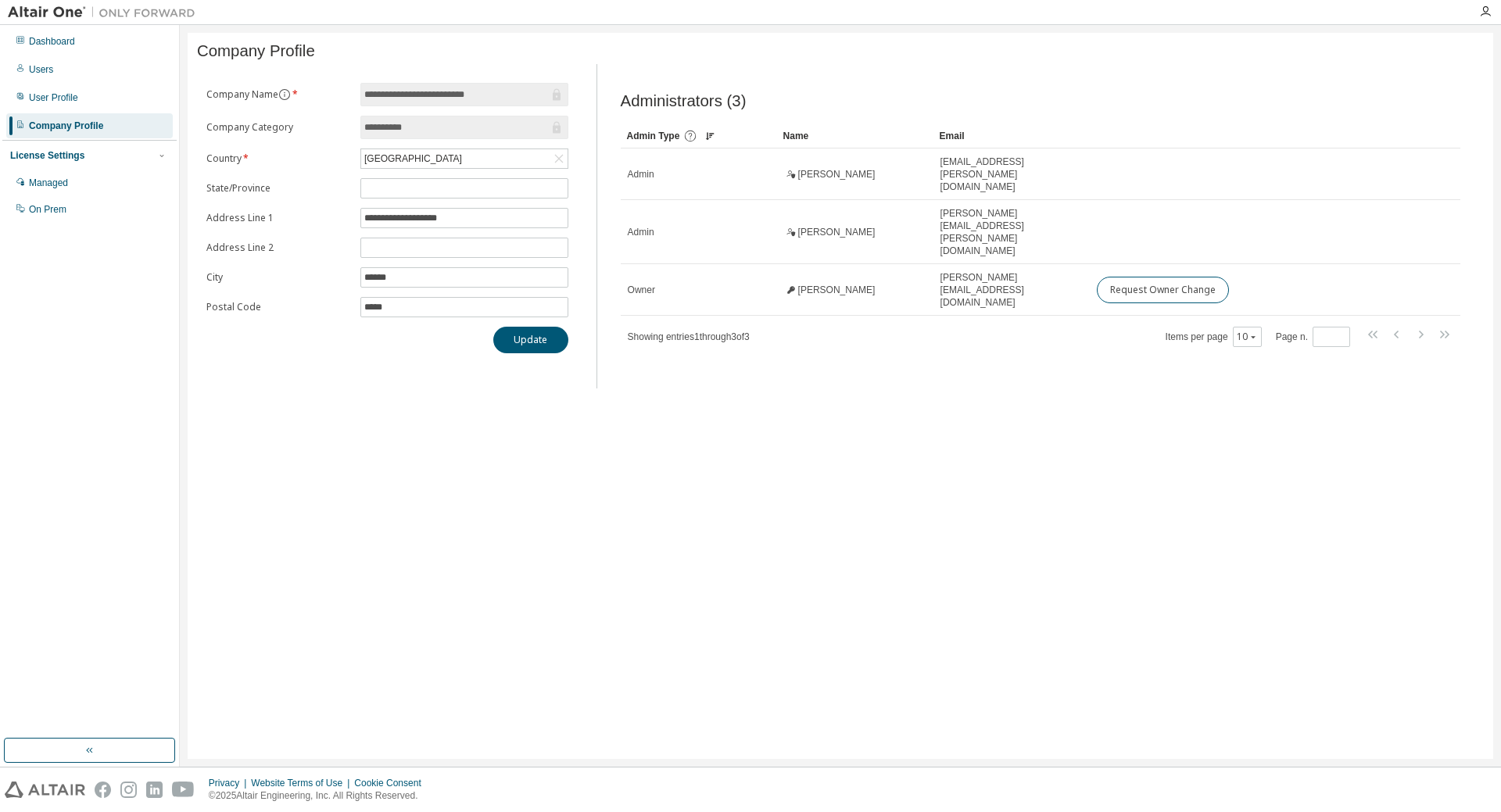
click at [683, 474] on div "**********" at bounding box center [840, 395] width 1306 height 726
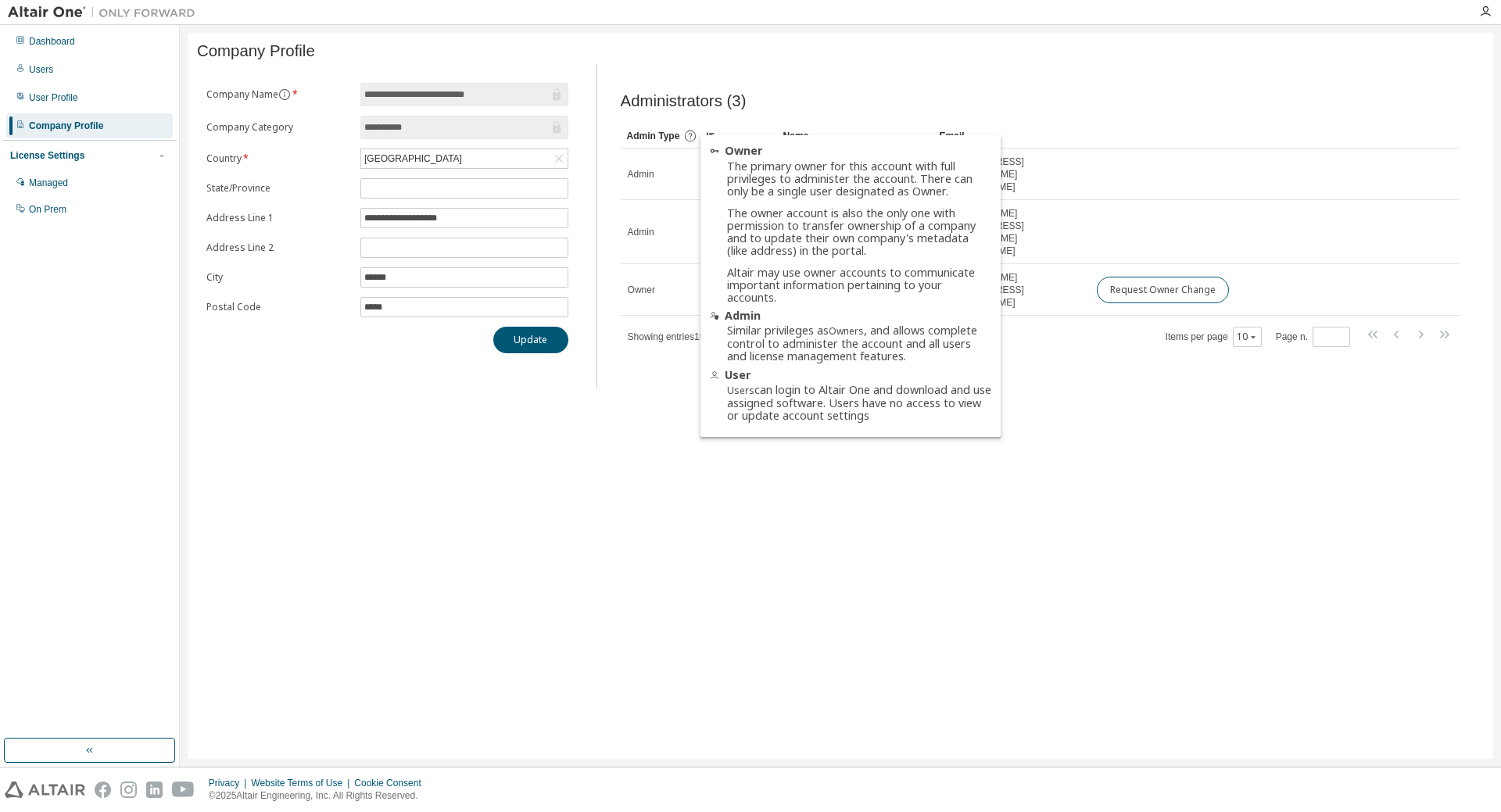
click at [691, 139] on icon at bounding box center [691, 136] width 11 height 11
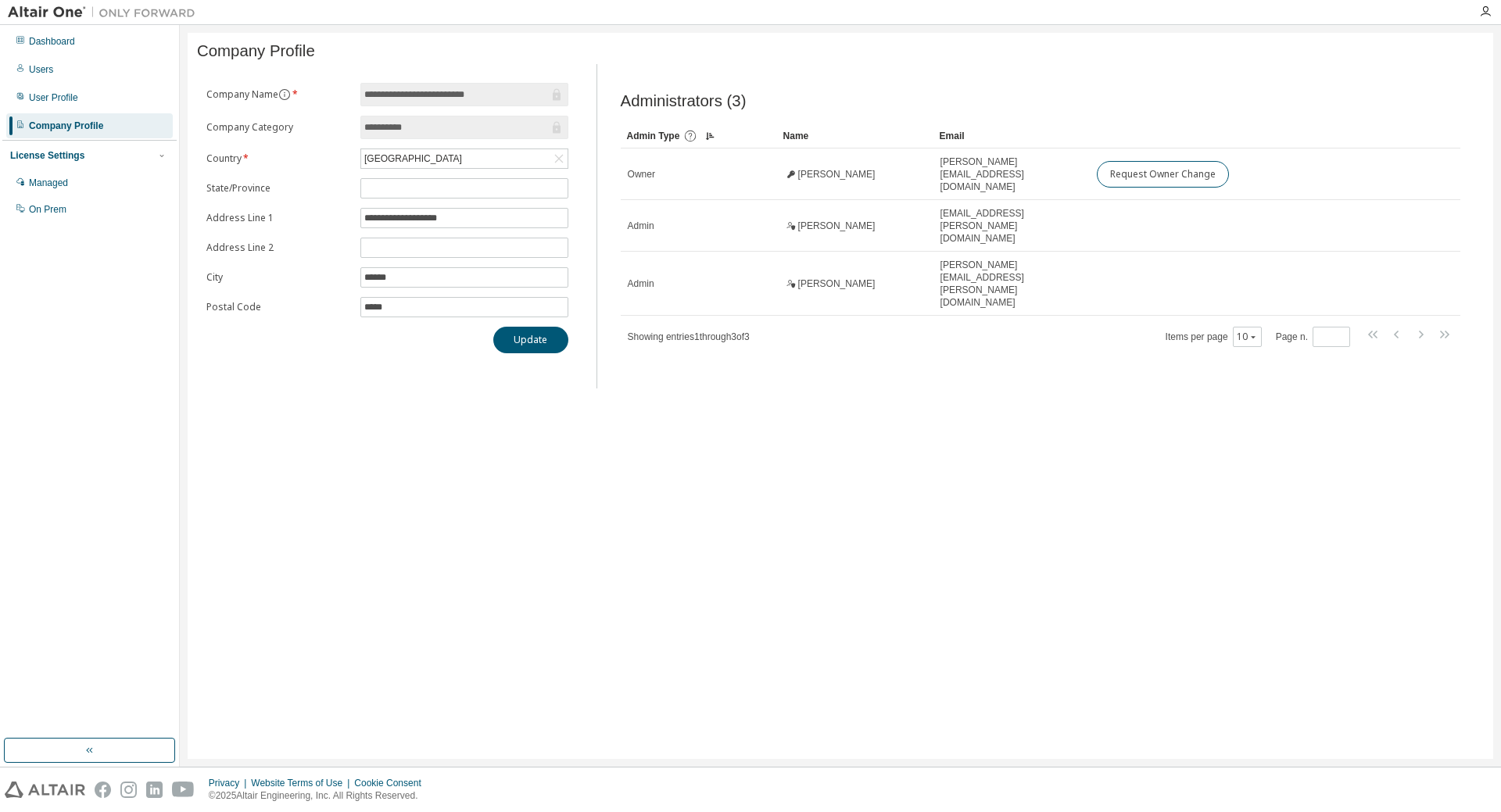
click at [780, 401] on div "**********" at bounding box center [840, 395] width 1306 height 726
click at [785, 399] on div "**********" at bounding box center [840, 395] width 1306 height 726
click at [1484, 11] on icon "button" at bounding box center [1485, 12] width 13 height 13
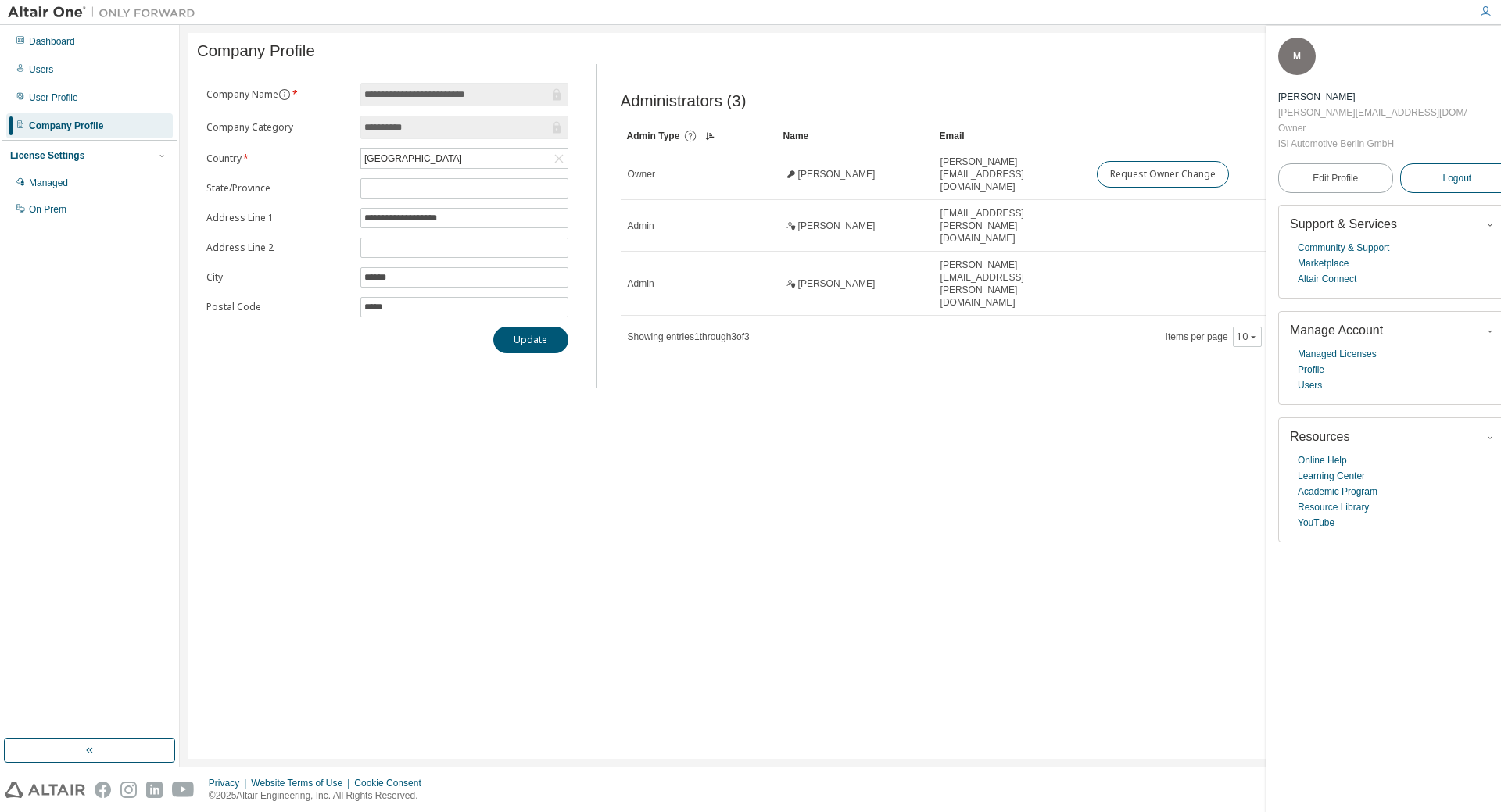
click at [1446, 164] on button "Logout" at bounding box center [1457, 178] width 115 height 29
